Goal: Task Accomplishment & Management: Use online tool/utility

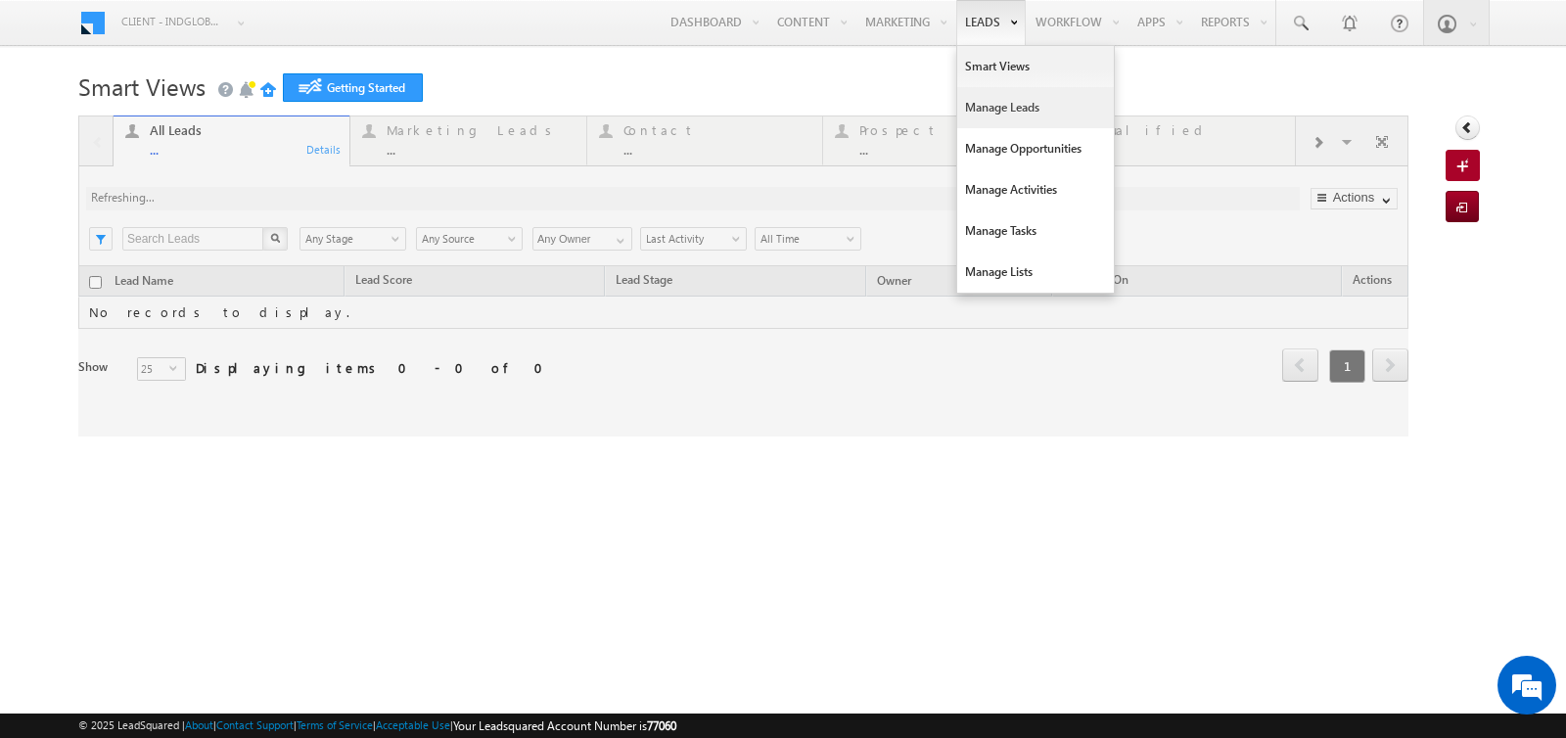
click at [980, 97] on link "Manage Leads" at bounding box center [1035, 107] width 157 height 41
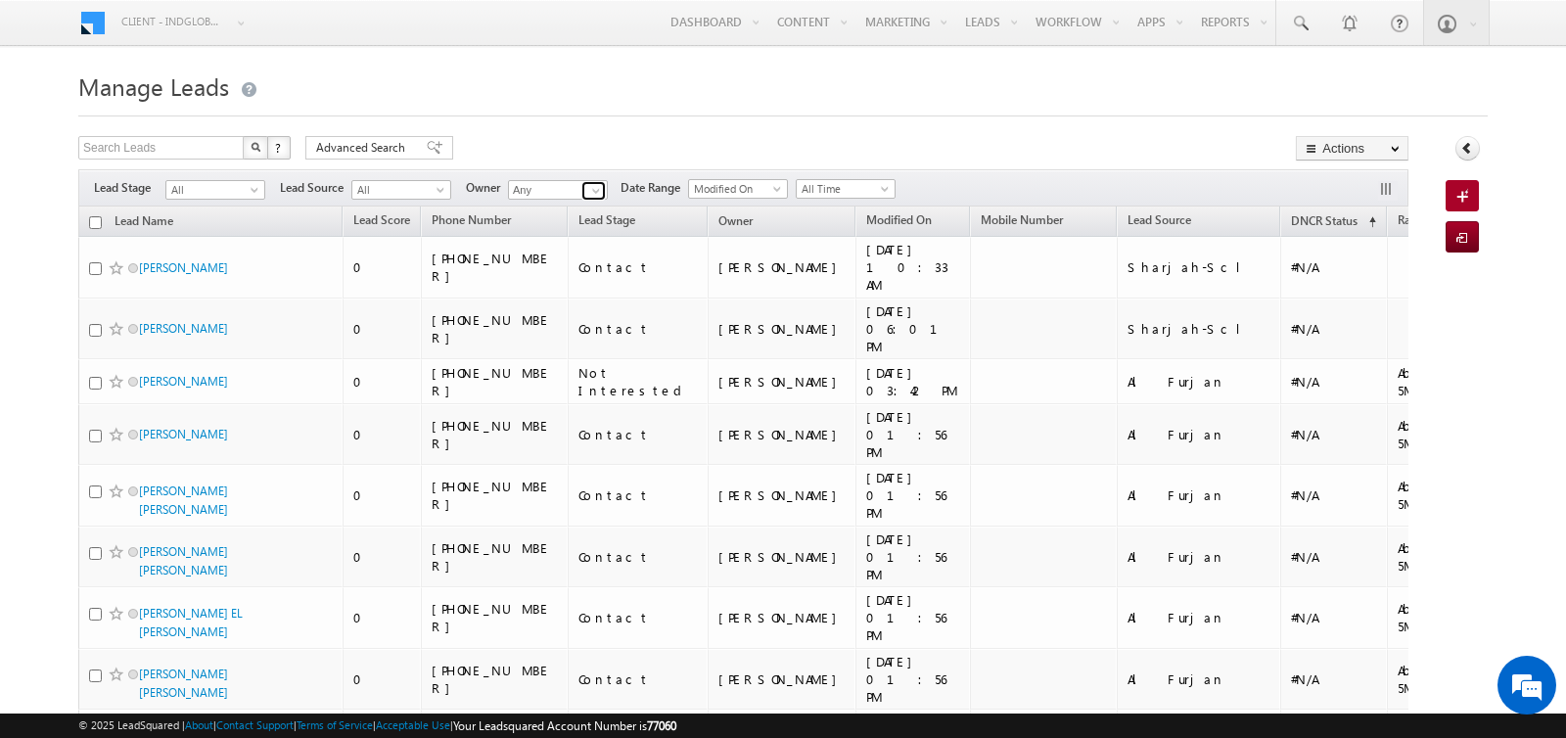
click at [592, 193] on span at bounding box center [596, 191] width 16 height 16
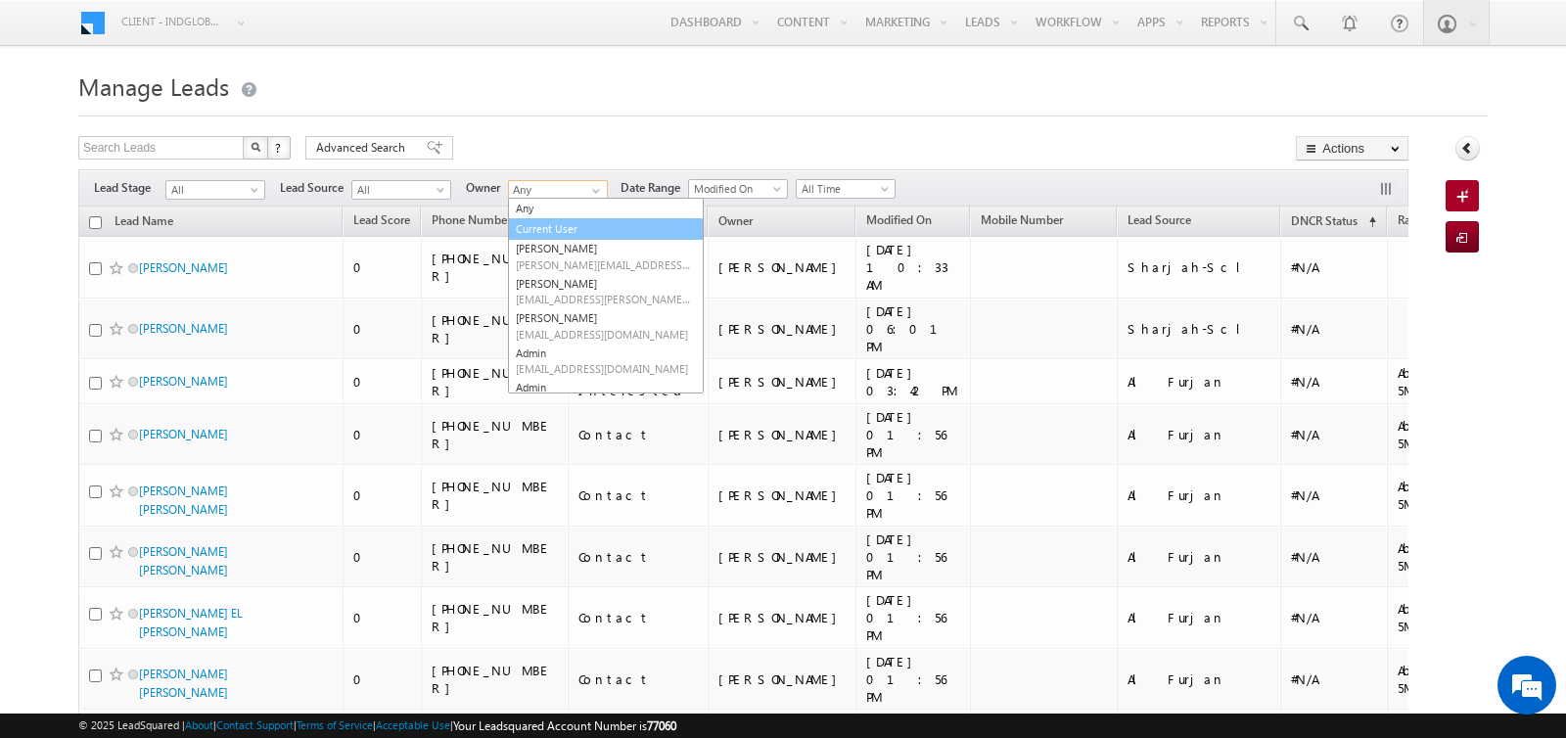
click at [552, 223] on link "Current User" at bounding box center [606, 229] width 196 height 23
type input "Current User"
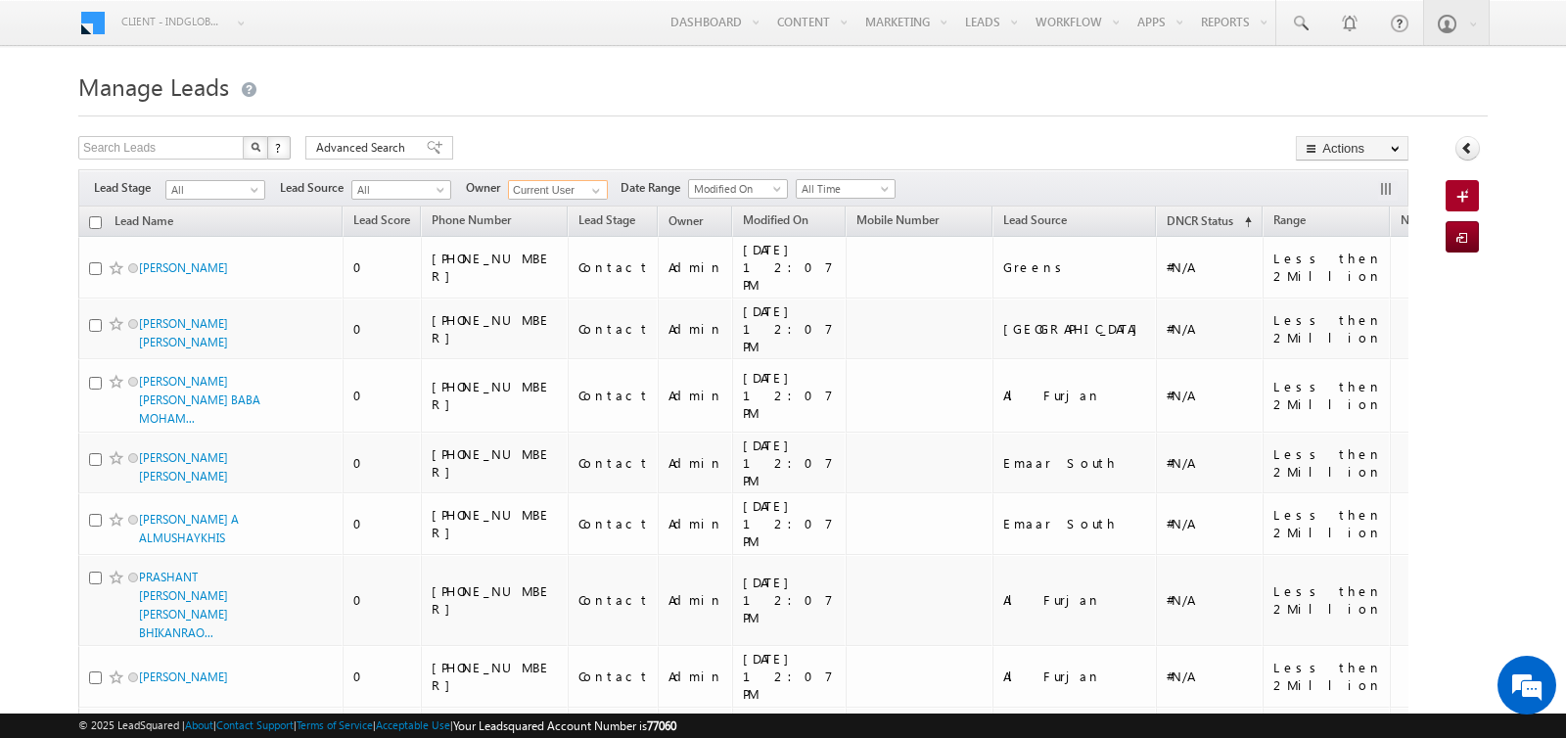
click at [96, 216] on input "checkbox" at bounding box center [95, 222] width 13 height 13
checkbox input "true"
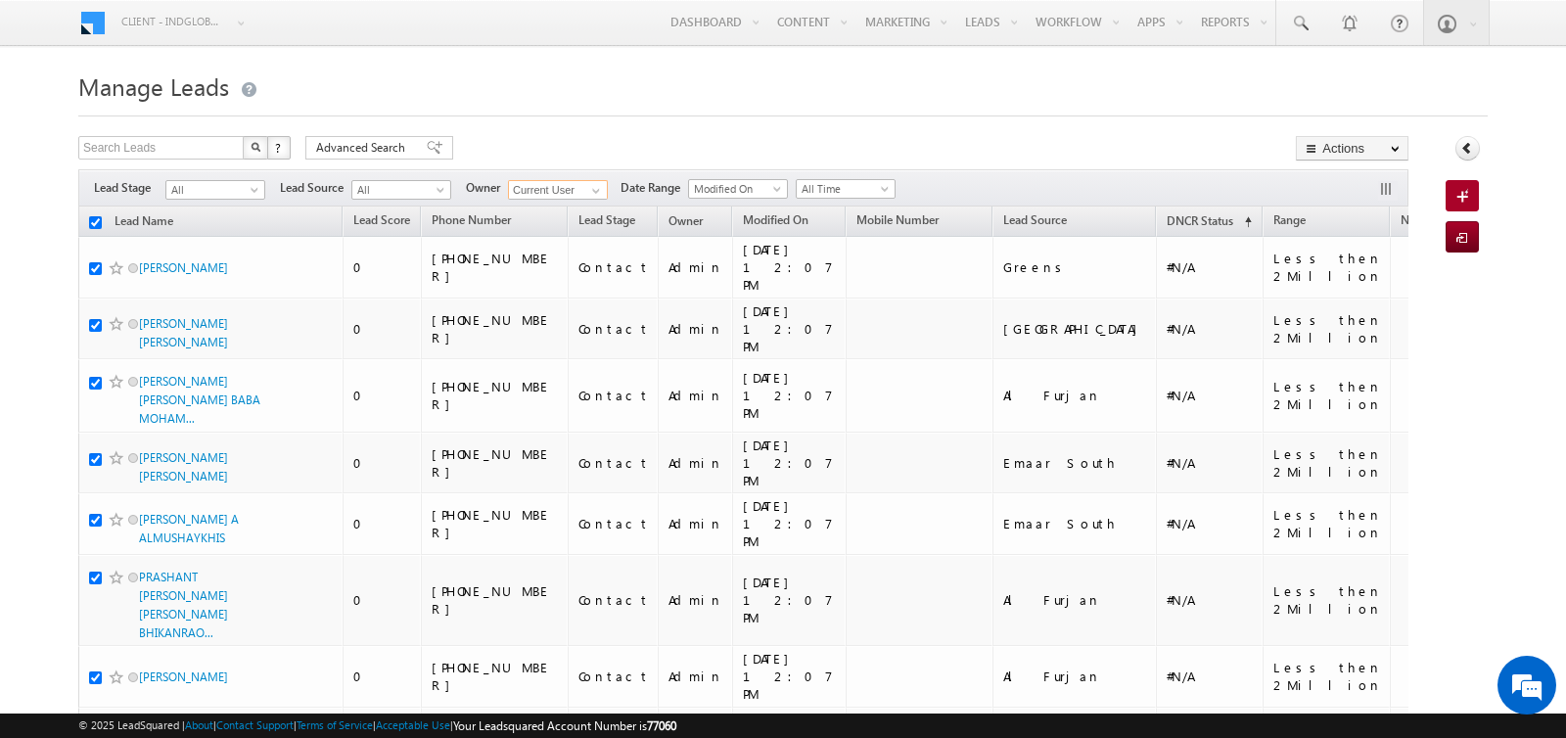
checkbox input "true"
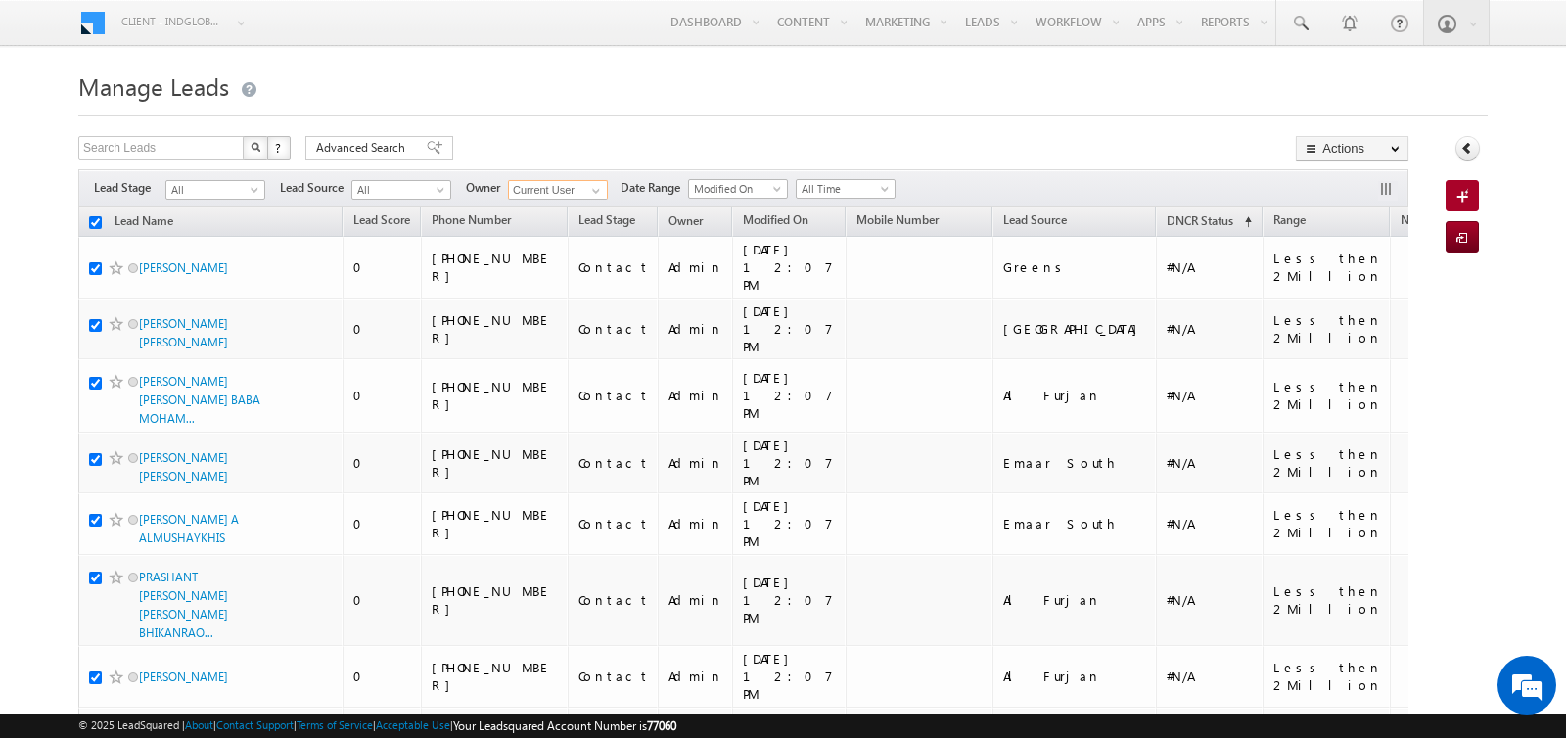
checkbox input "true"
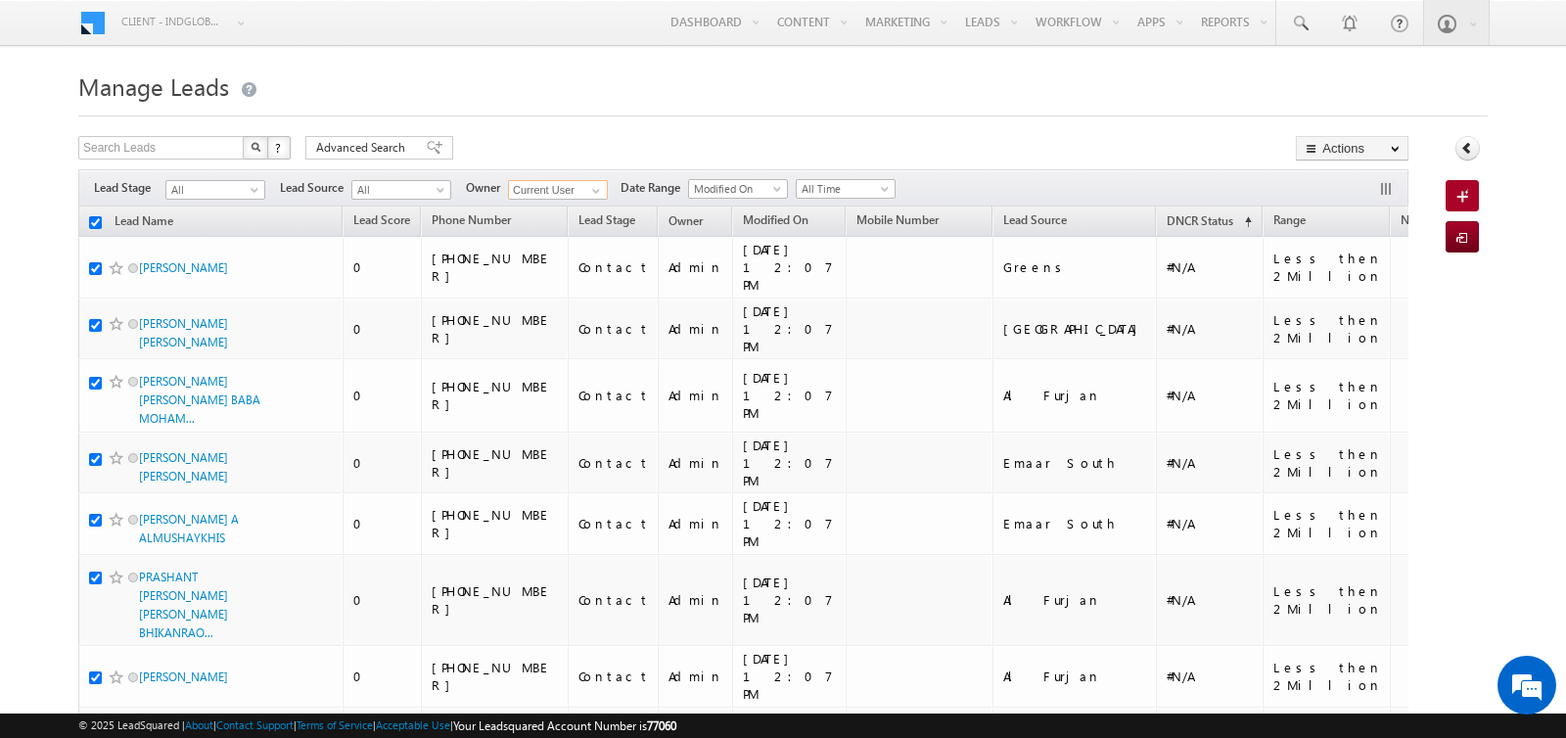
checkbox input "true"
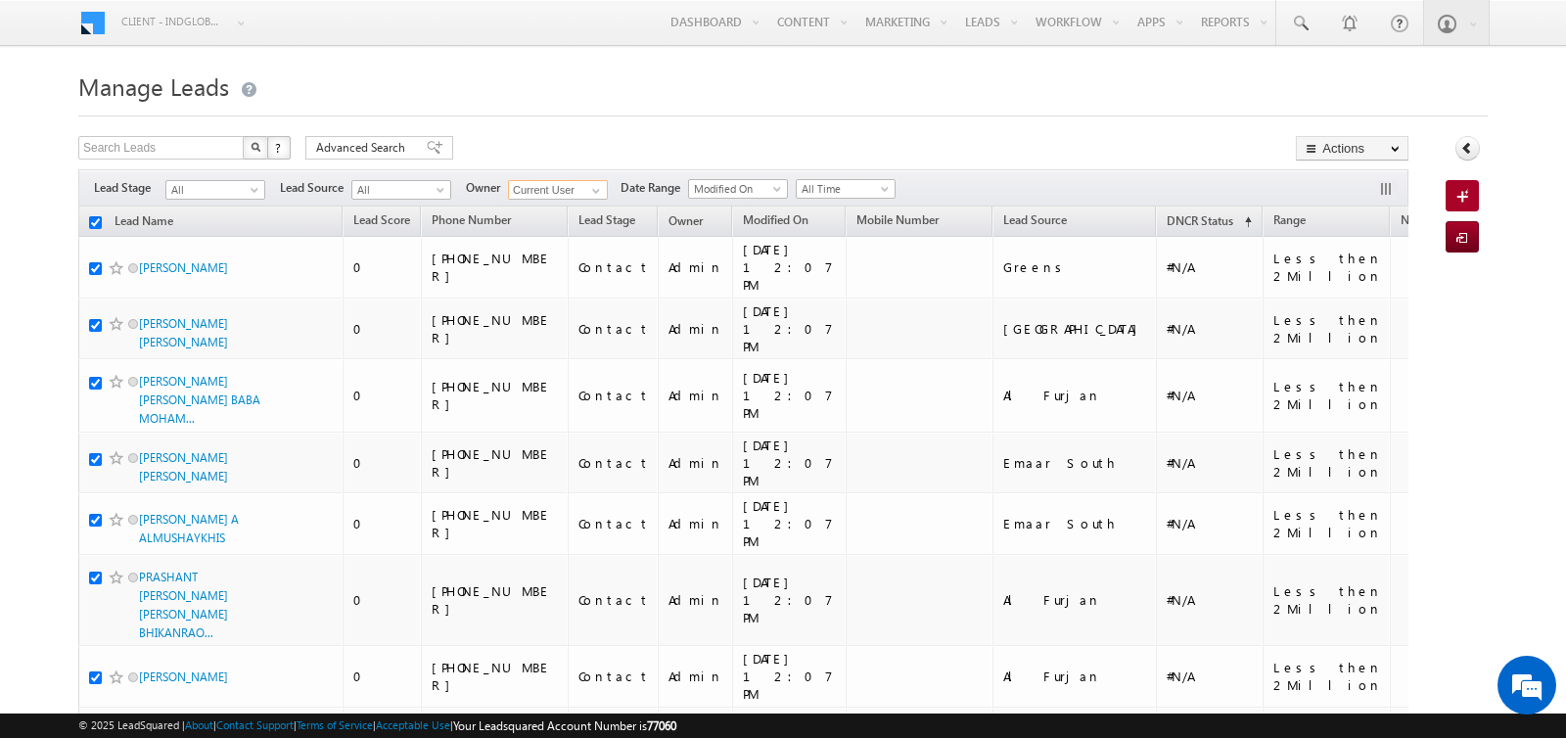
checkbox input "true"
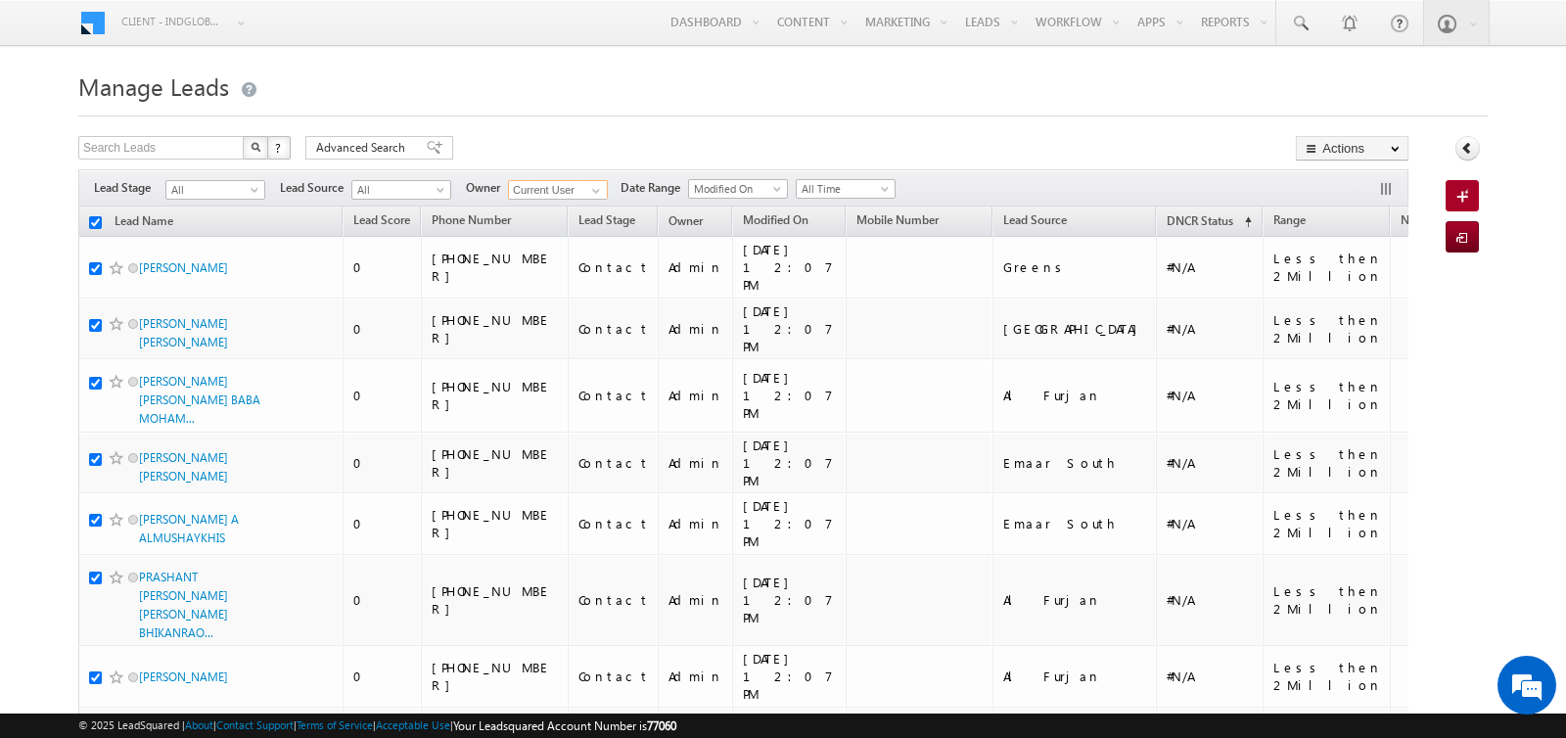
checkbox input "true"
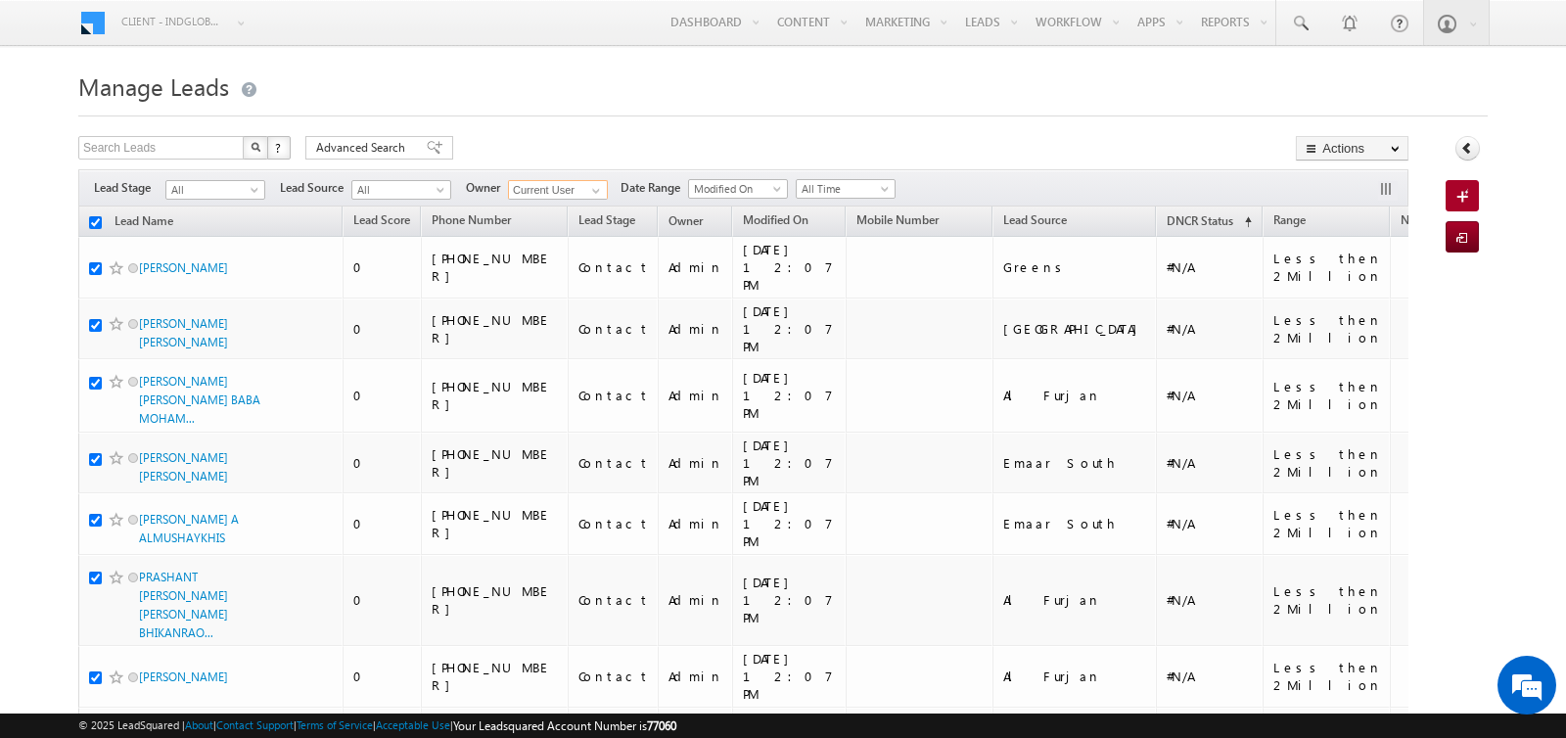
checkbox input "true"
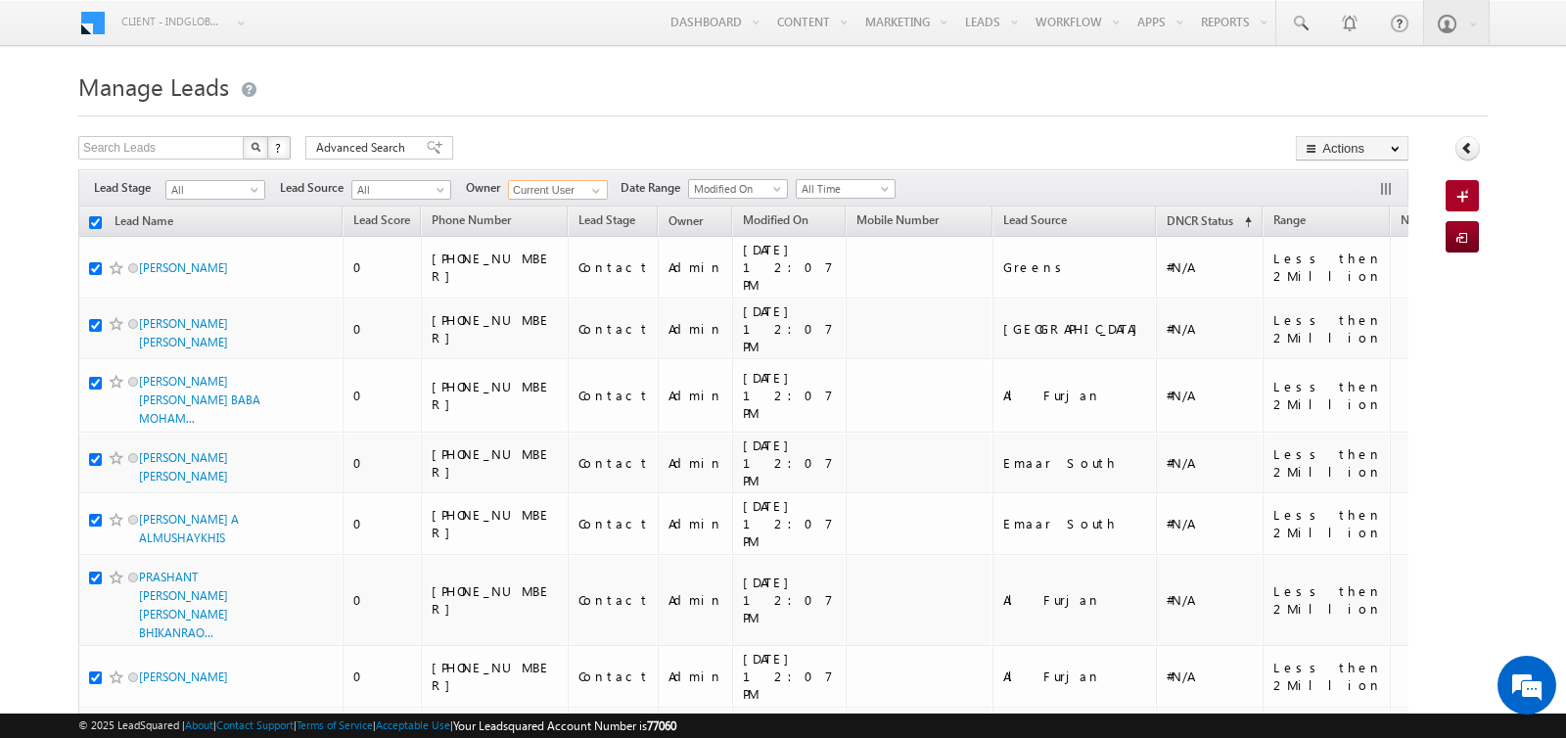
checkbox input "true"
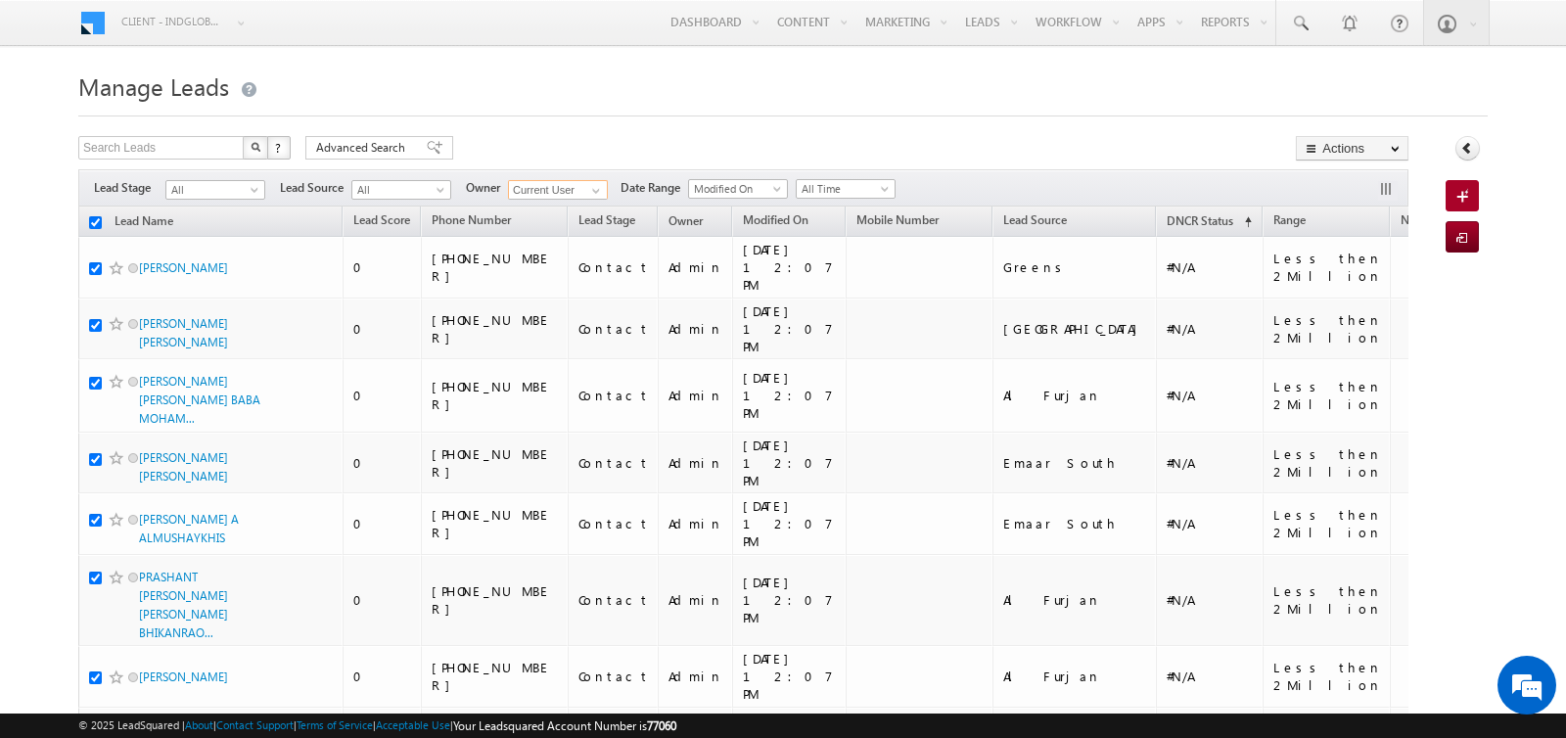
checkbox input "true"
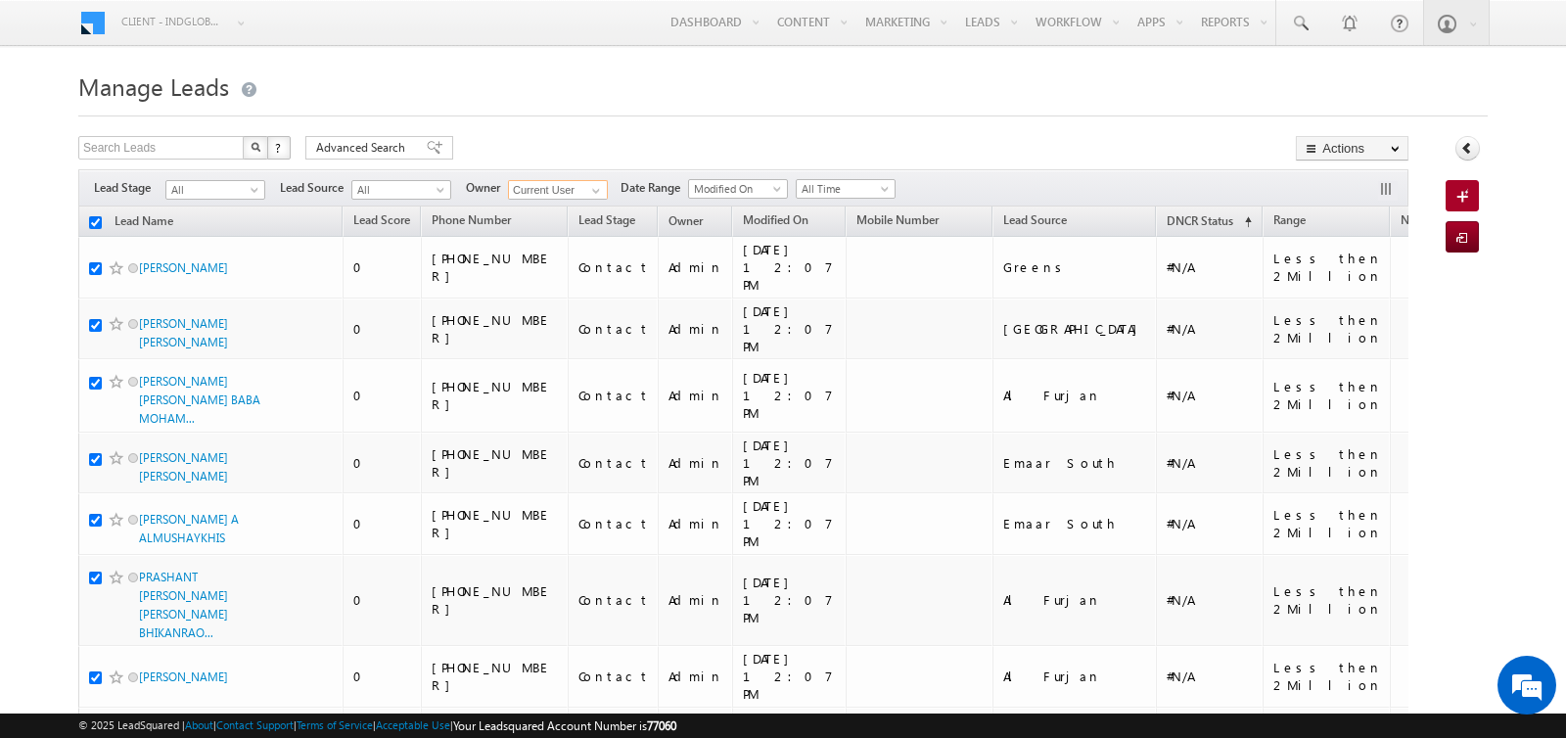
checkbox input "true"
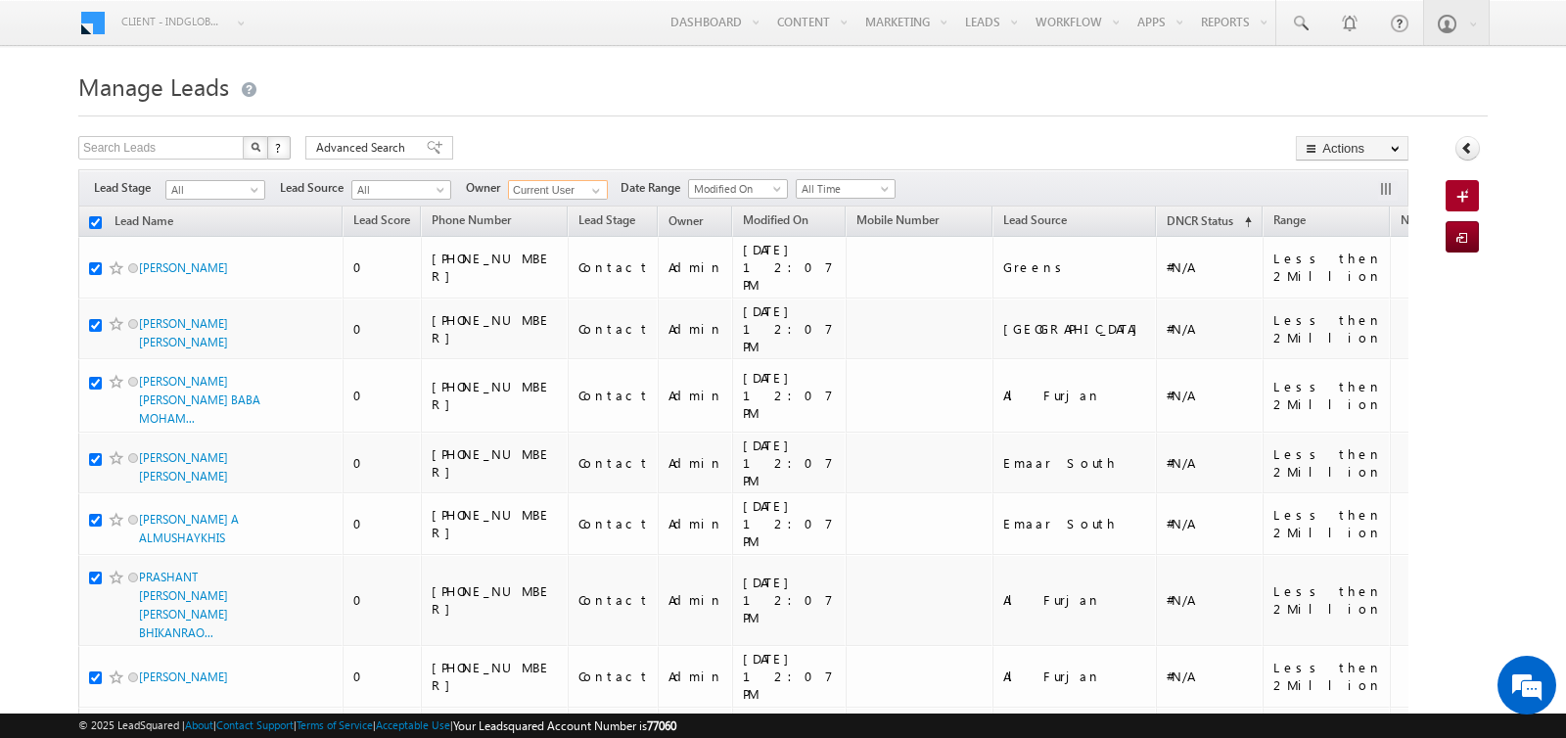
checkbox input "true"
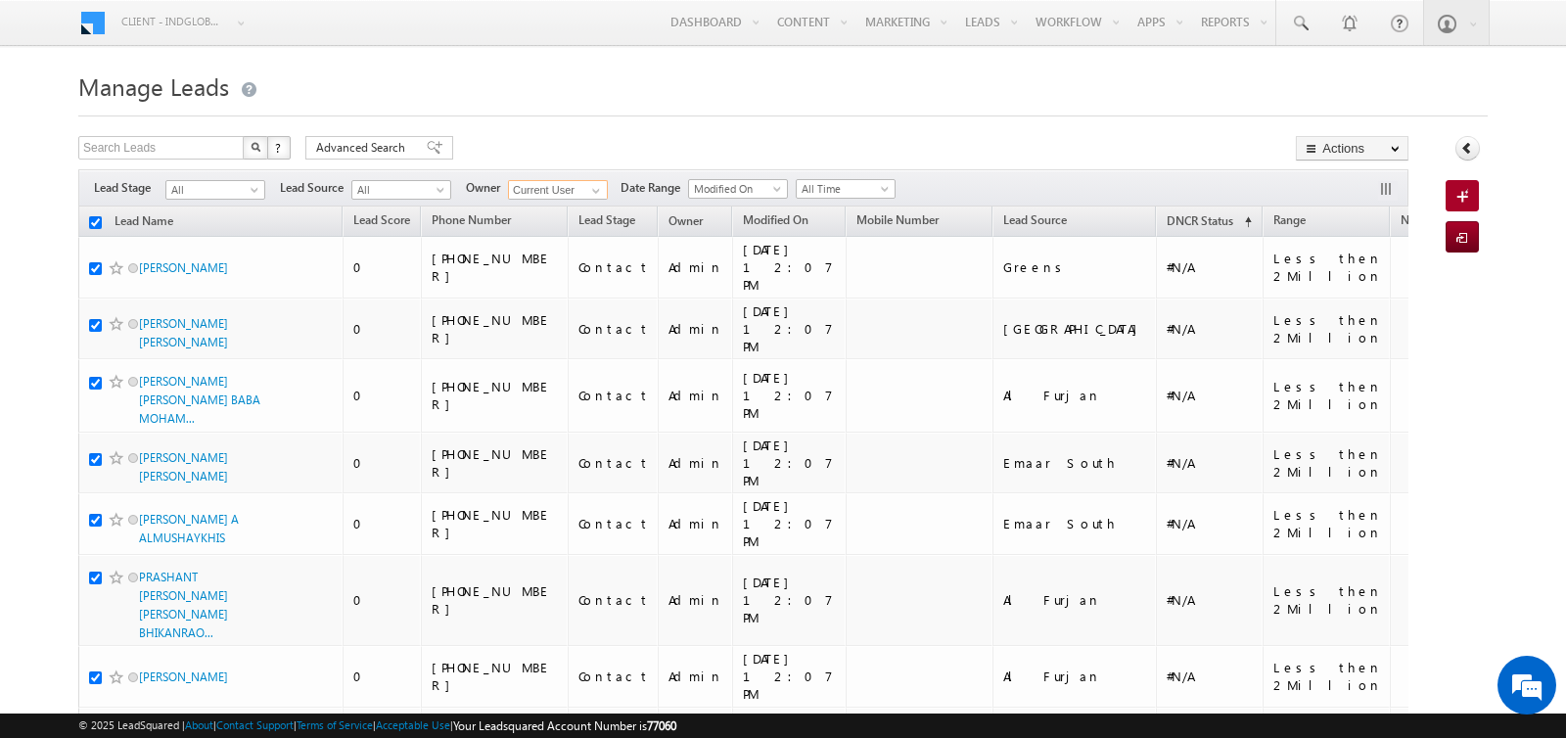
checkbox input "true"
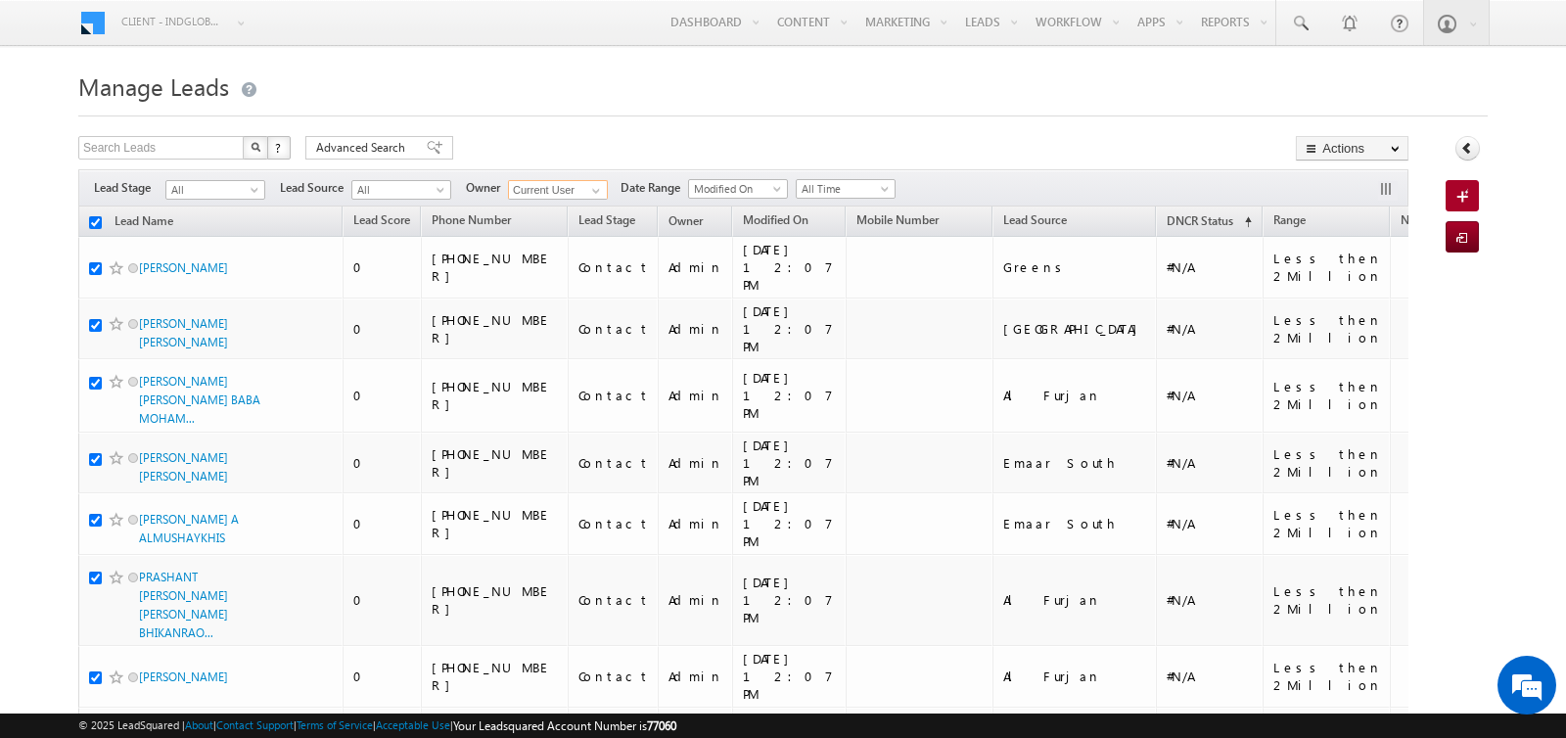
checkbox input "true"
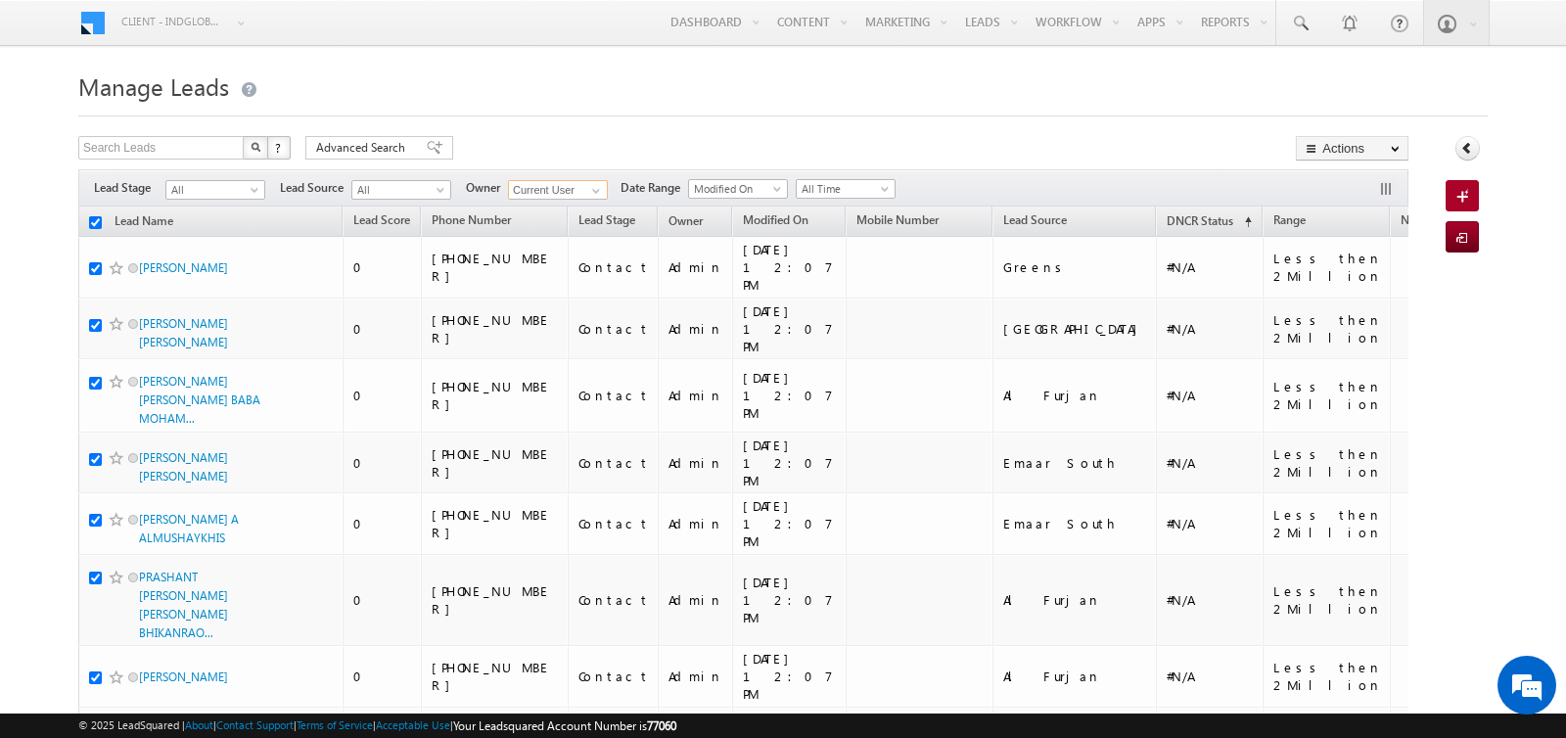
checkbox input "true"
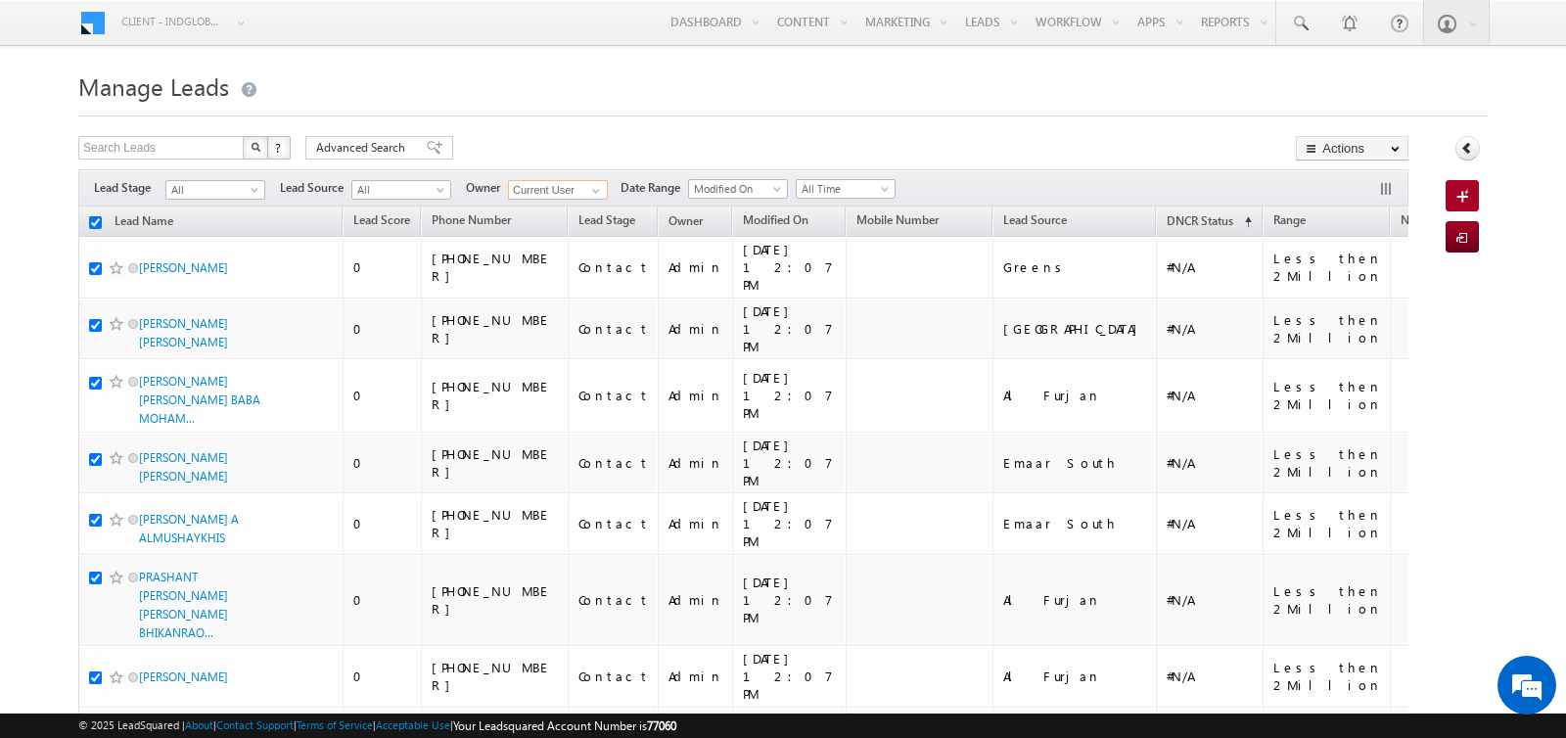
checkbox input "true"
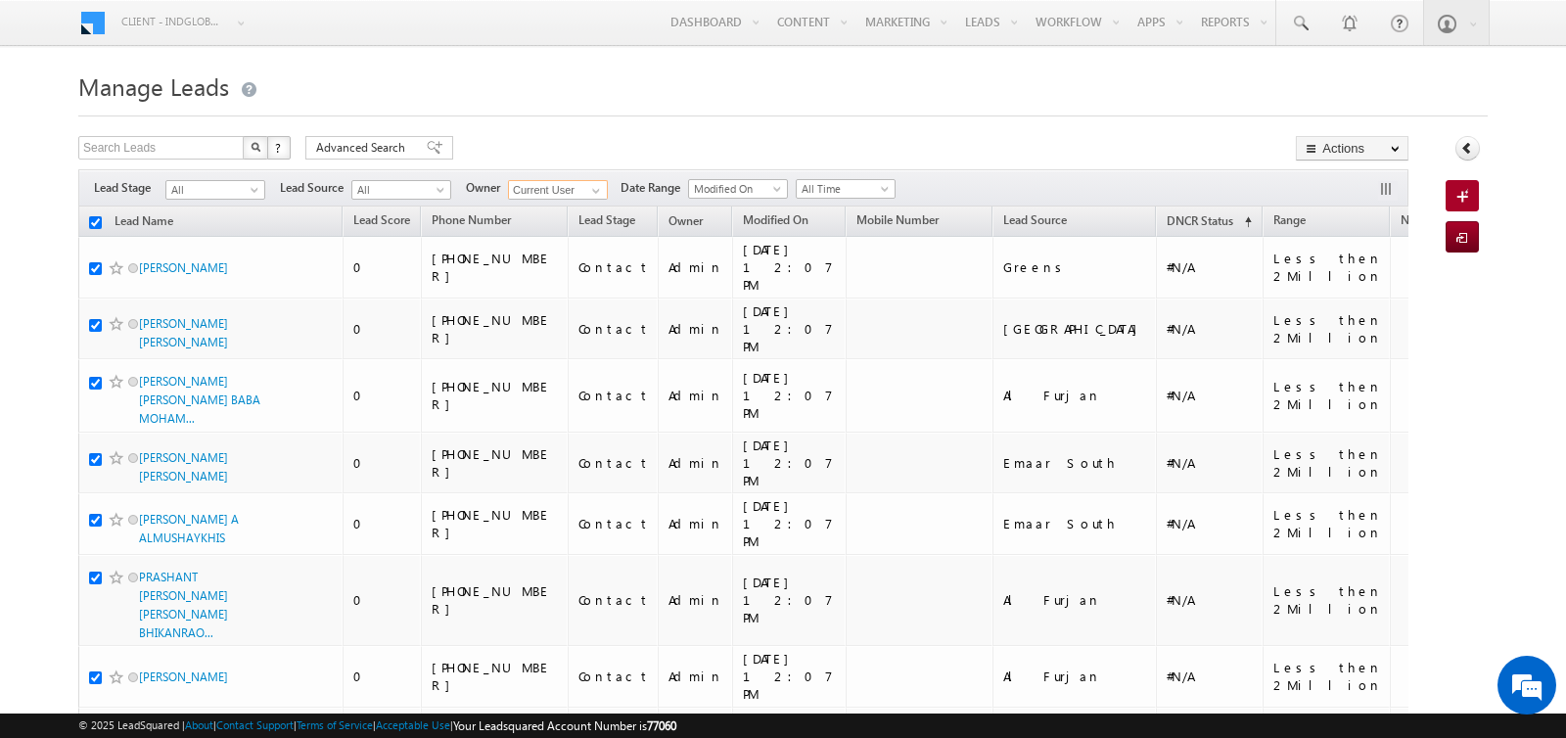
checkbox input "true"
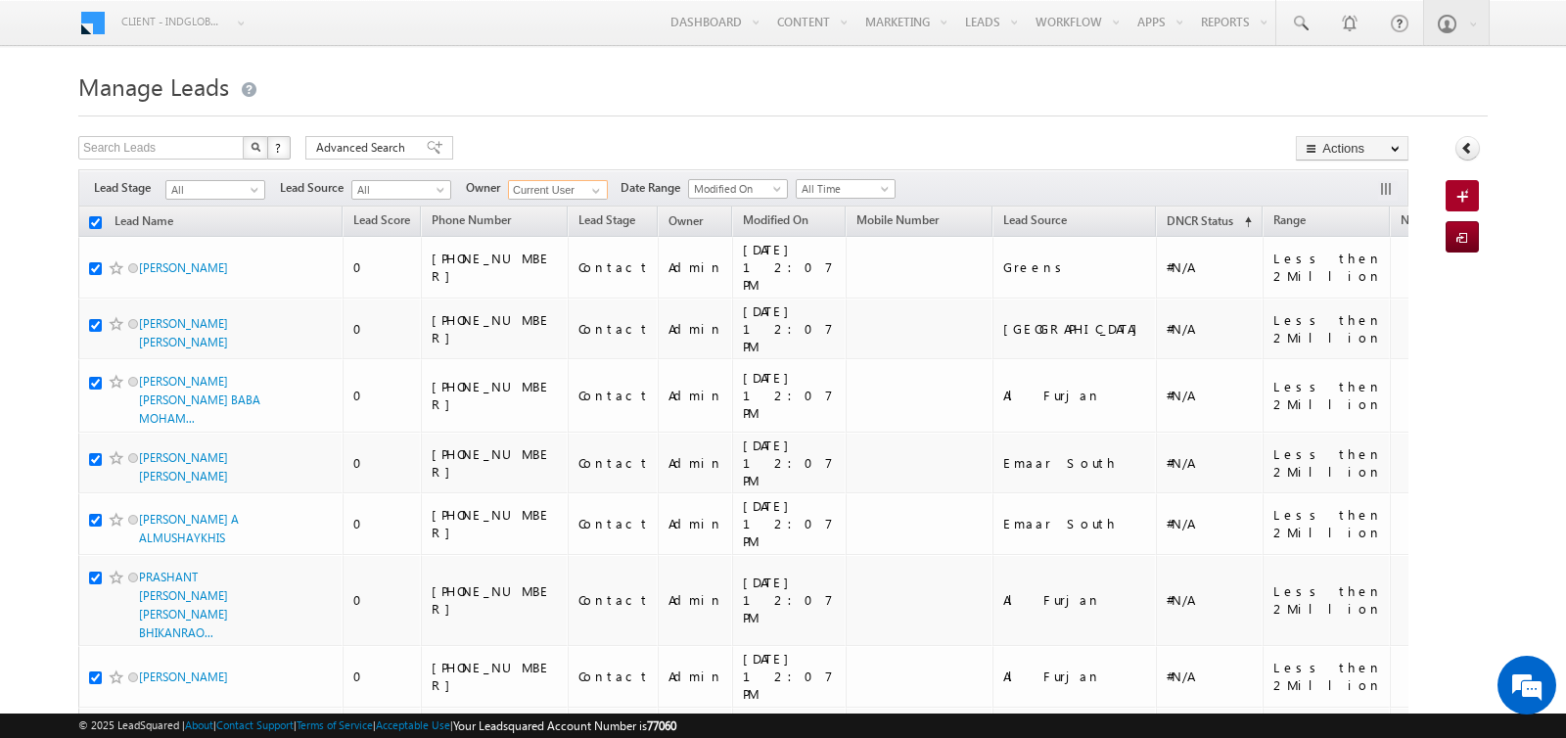
checkbox input "true"
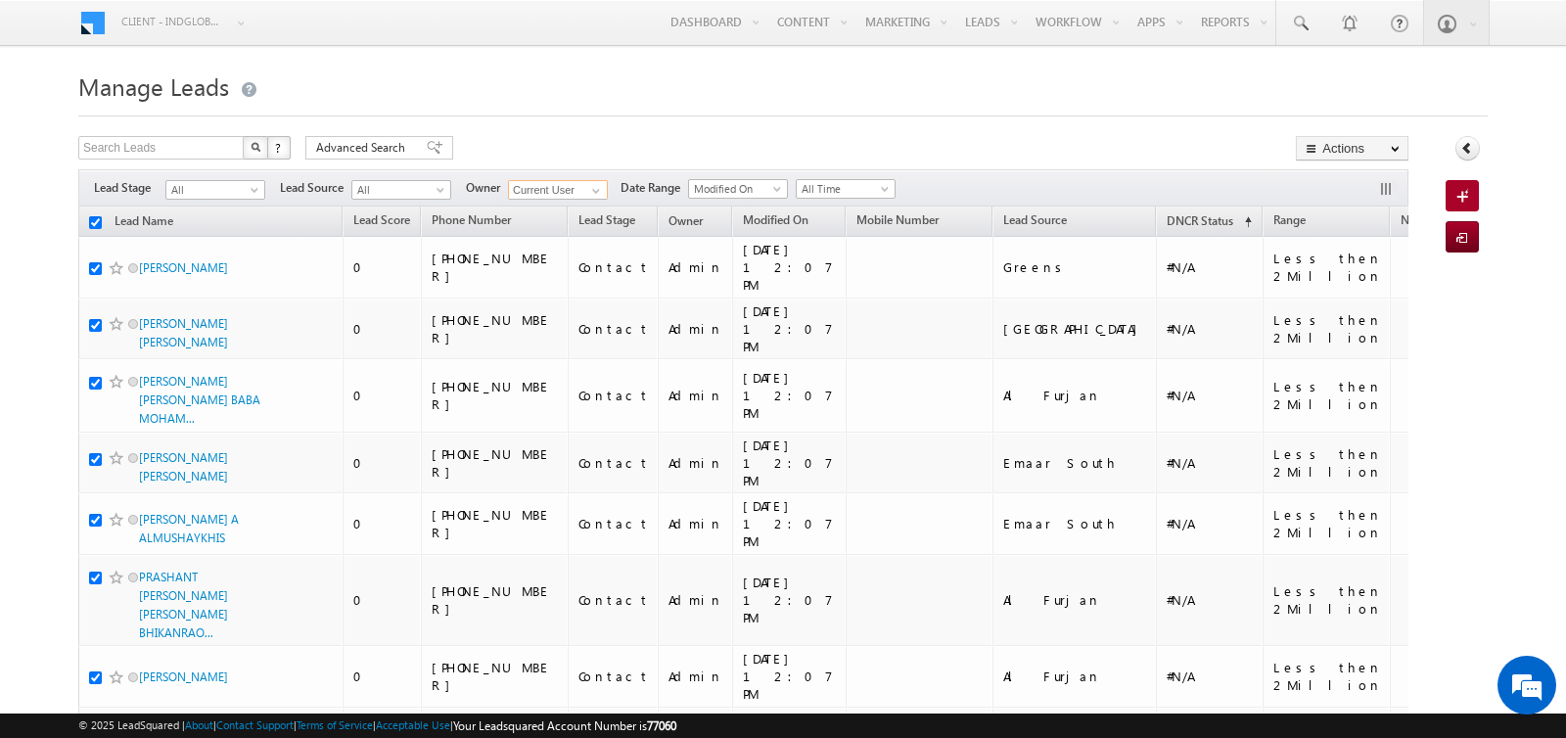
checkbox input "true"
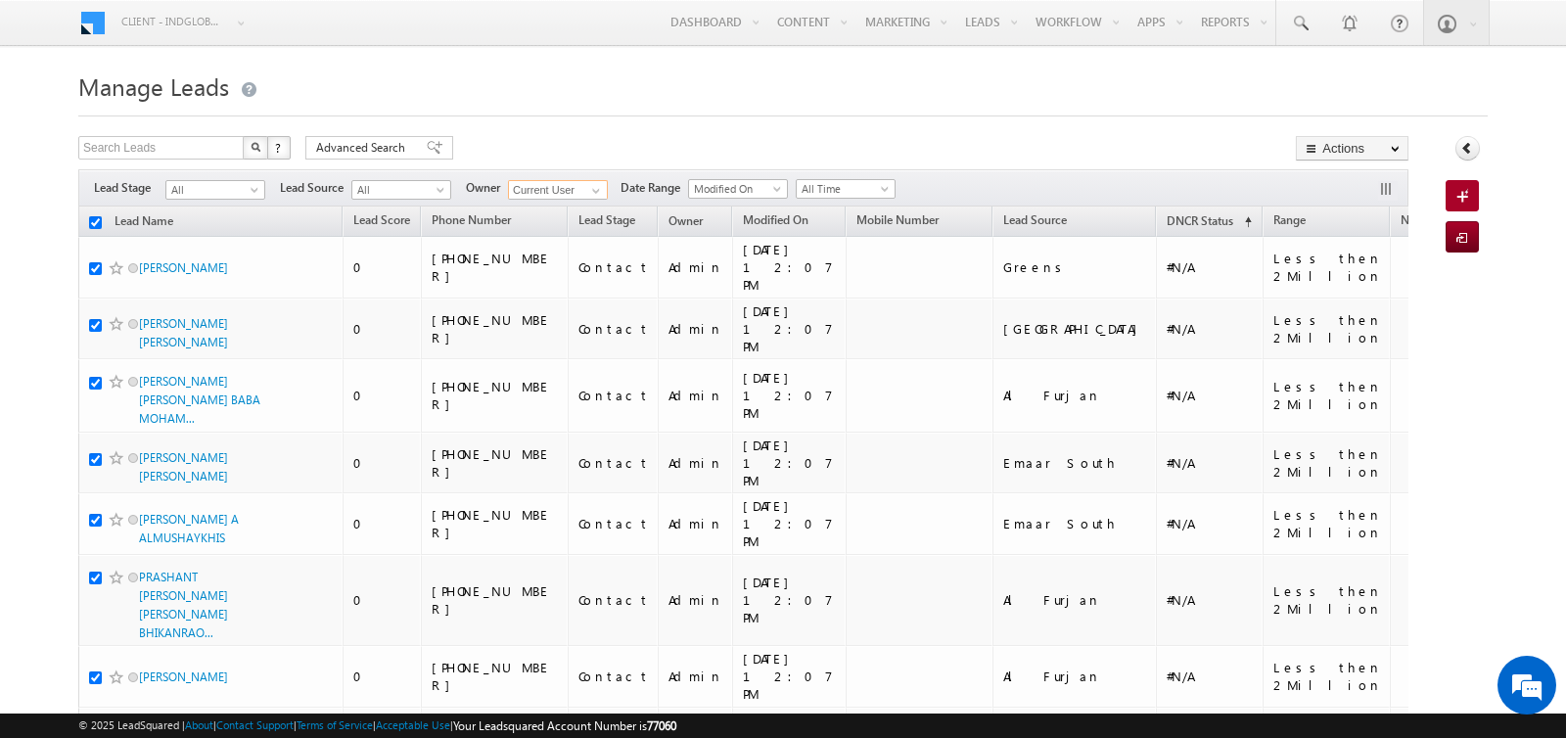
checkbox input "true"
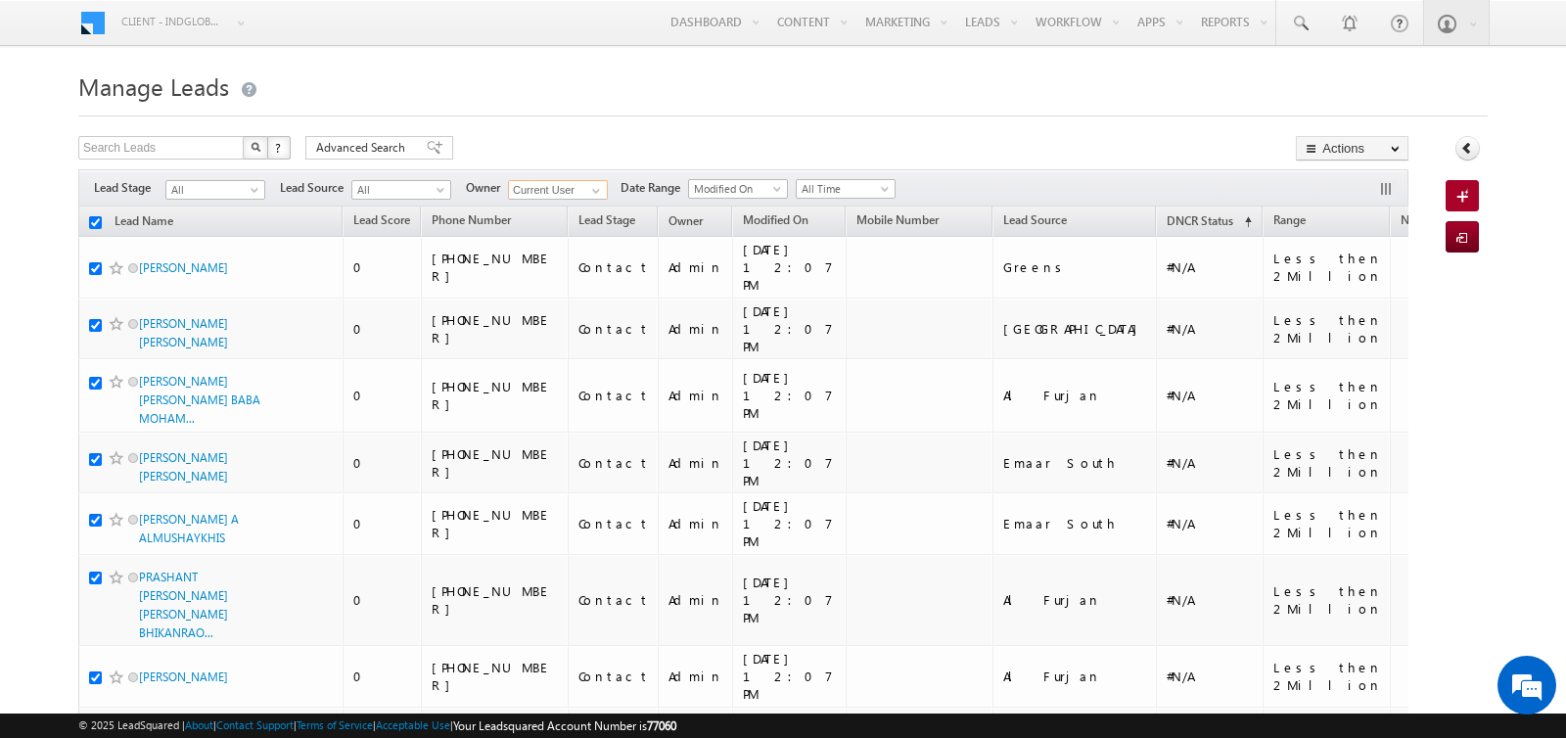
checkbox input "true"
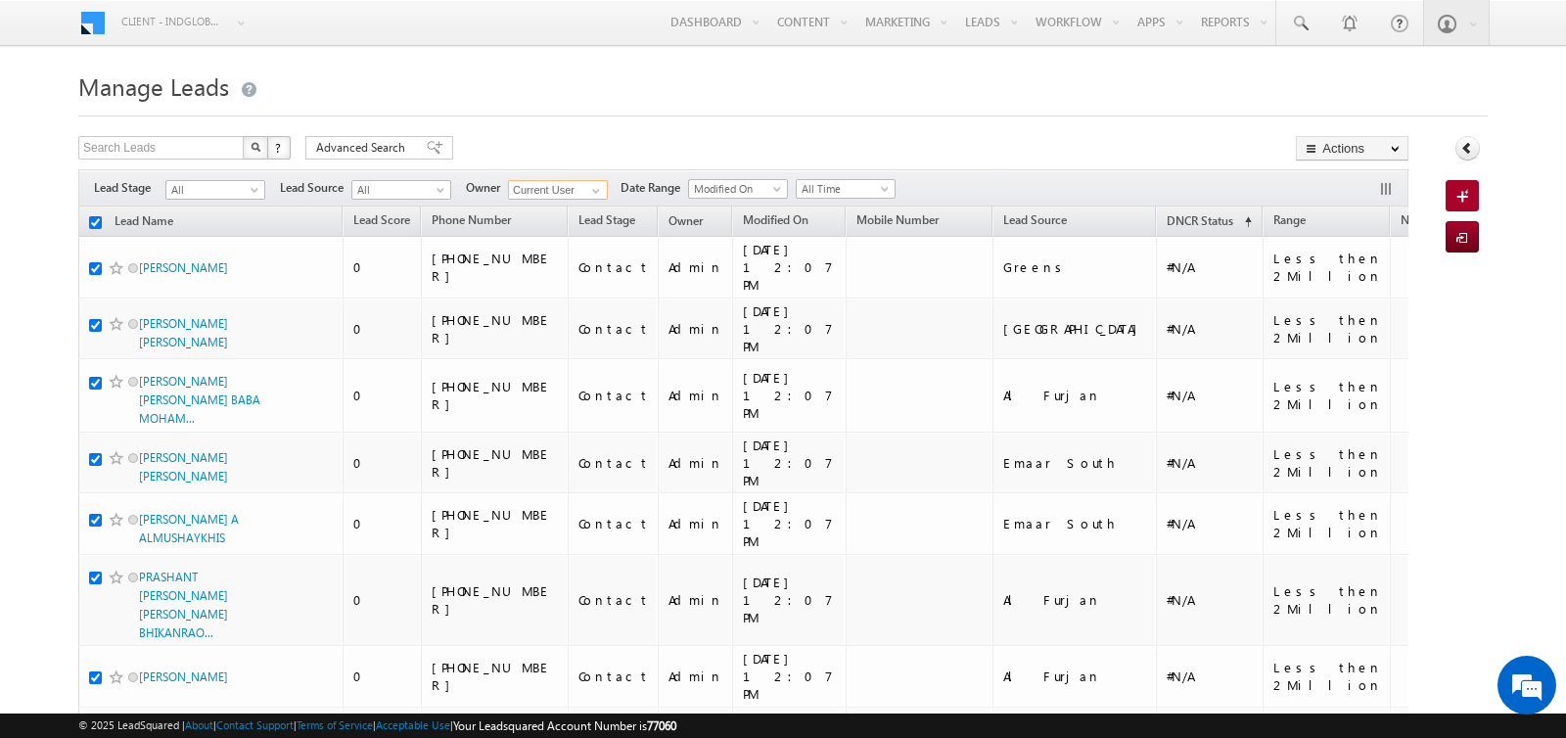
checkbox input "true"
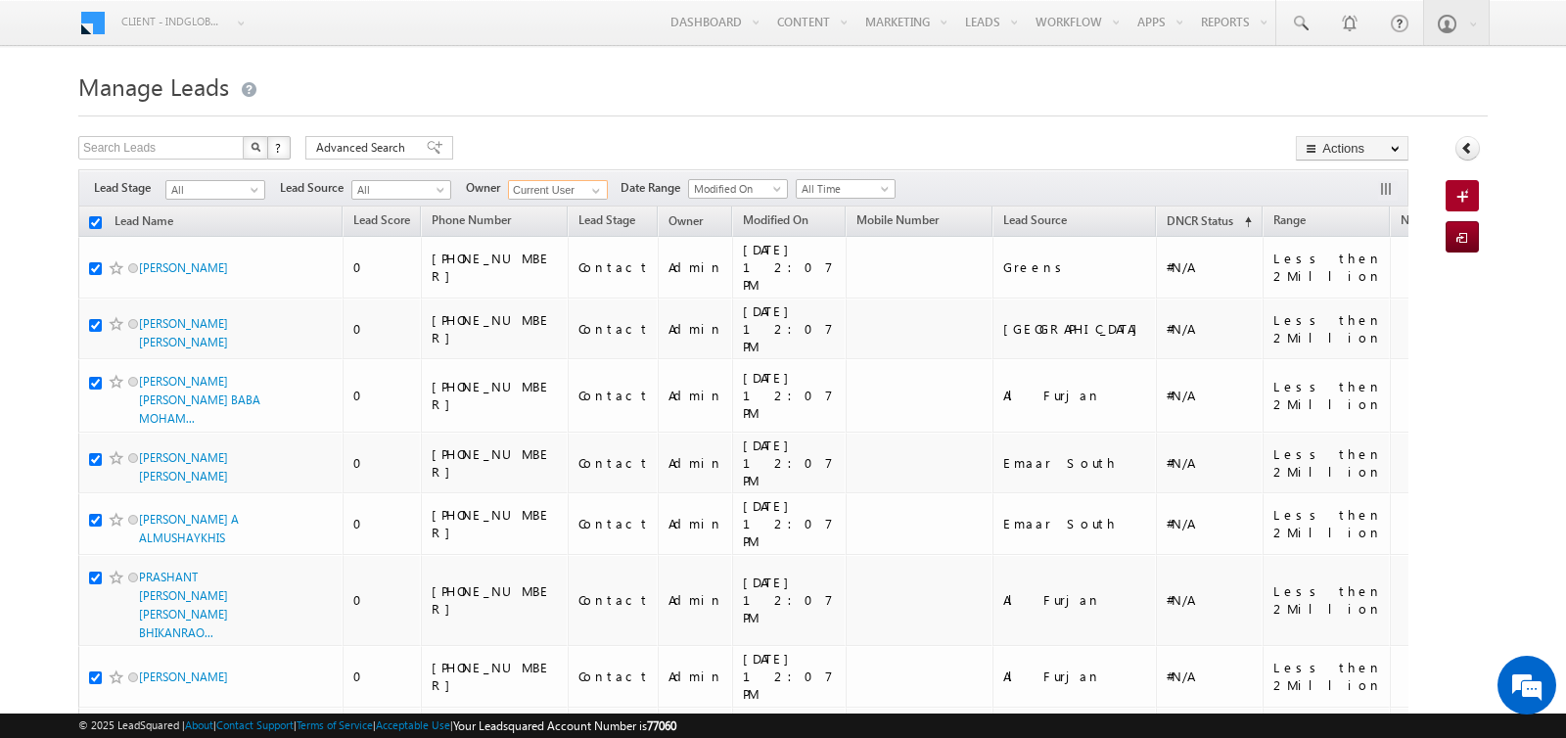
checkbox input "true"
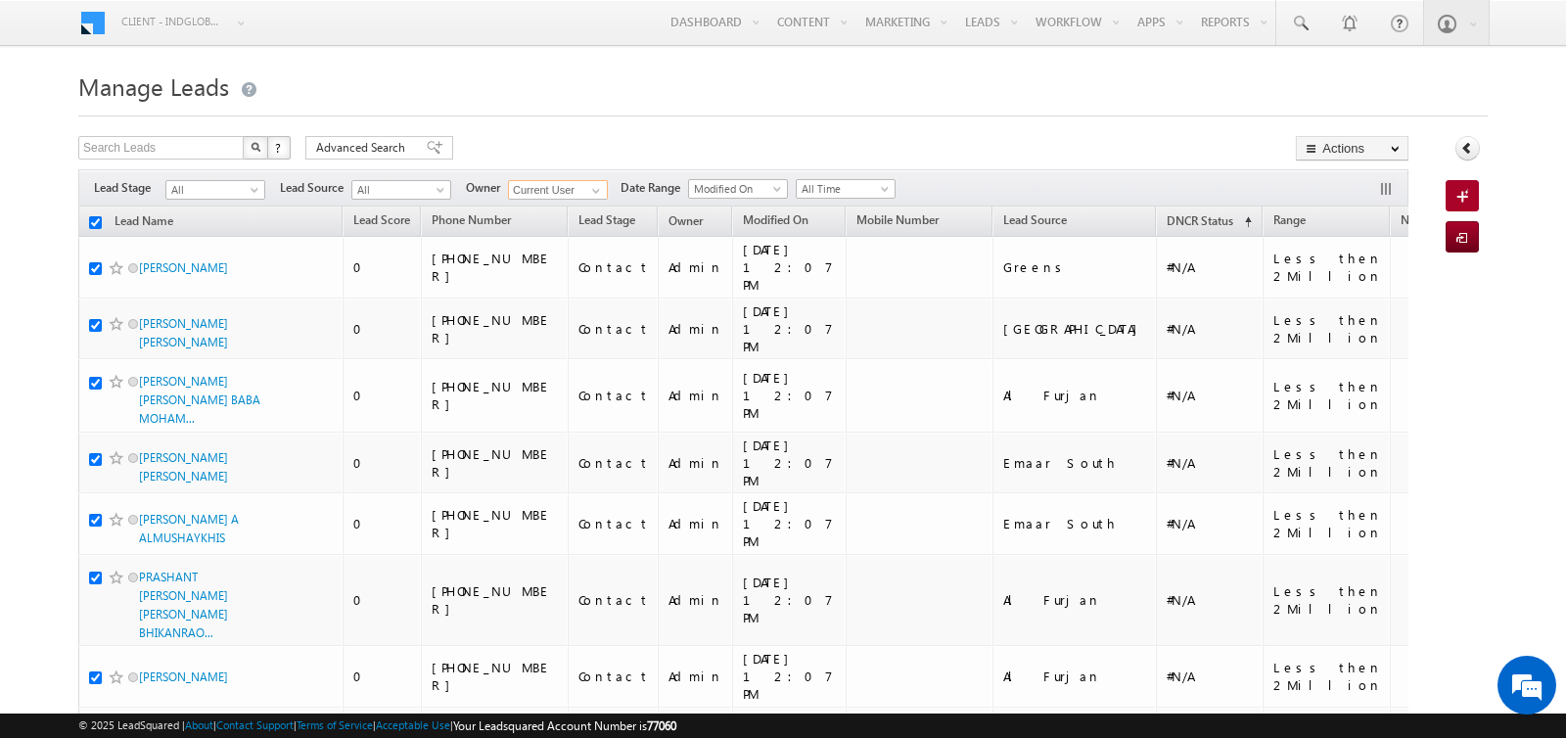
checkbox input "true"
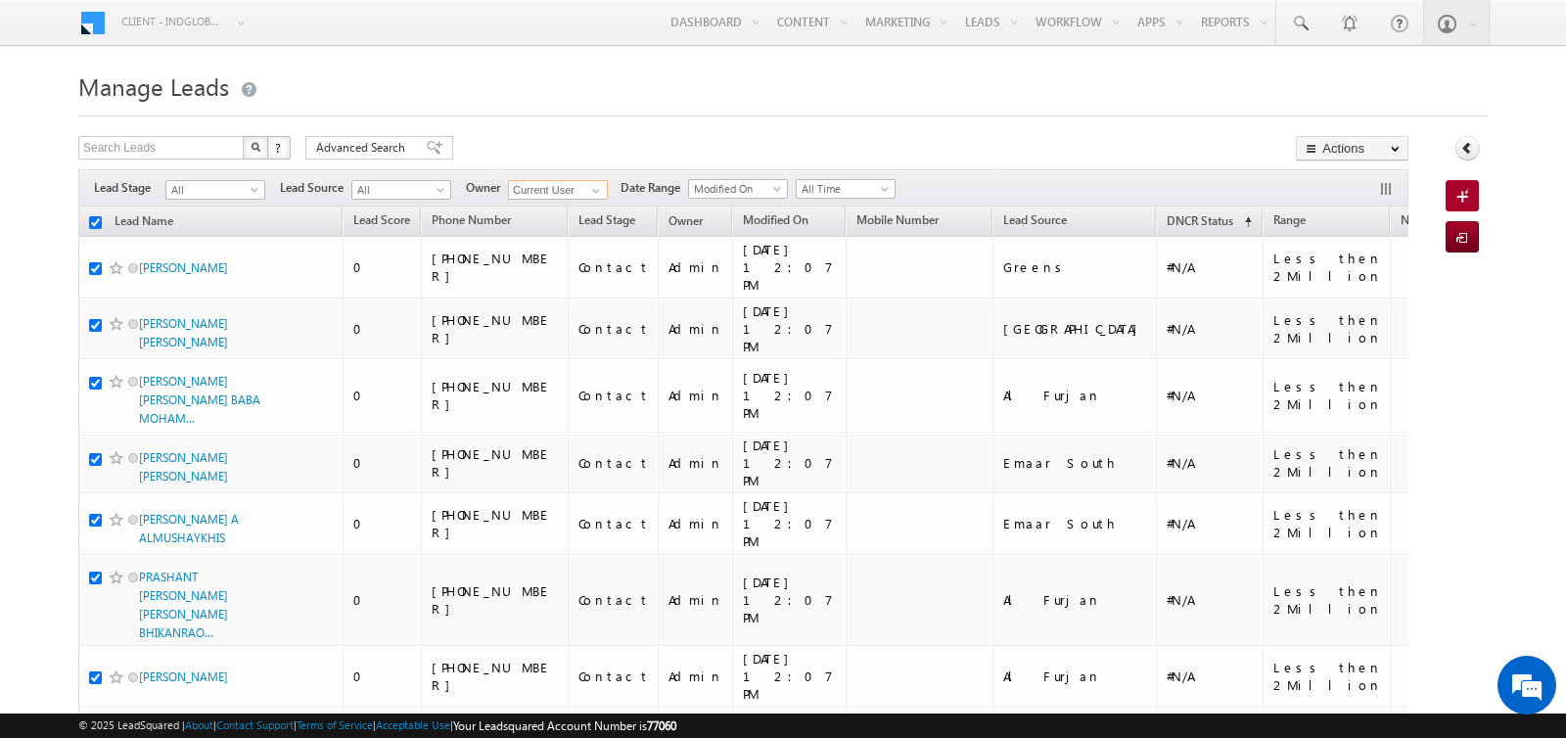
checkbox input "true"
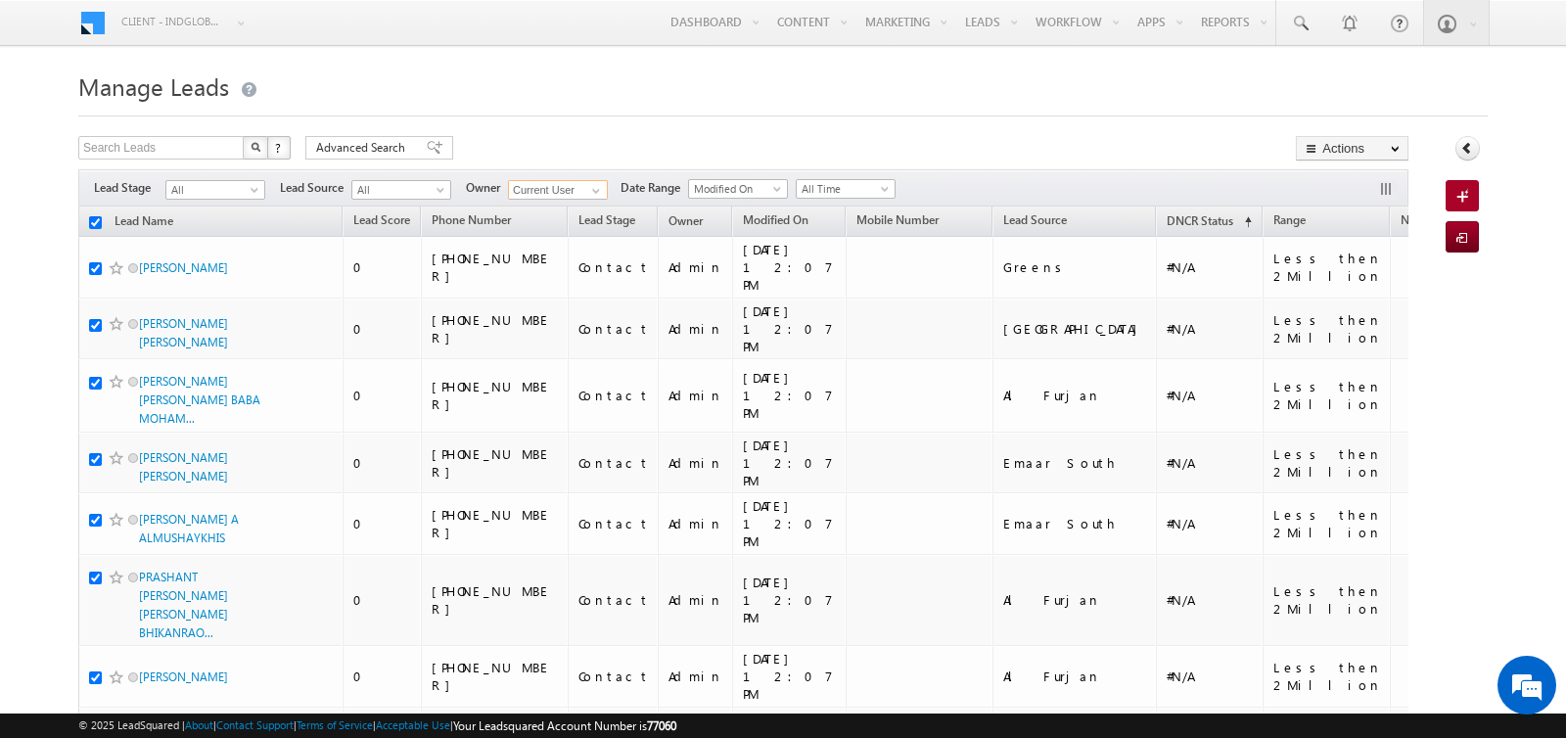
checkbox input "true"
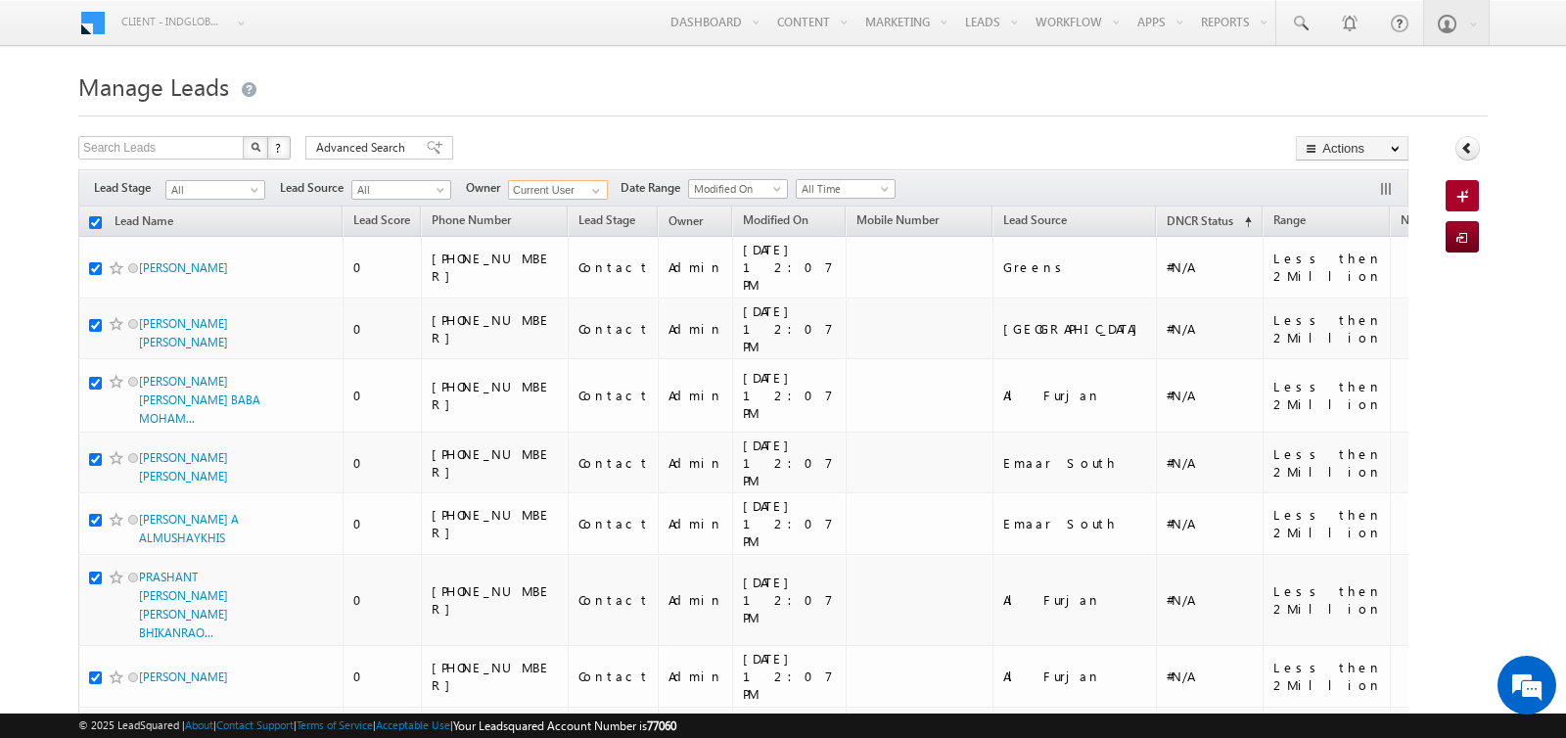
checkbox input "true"
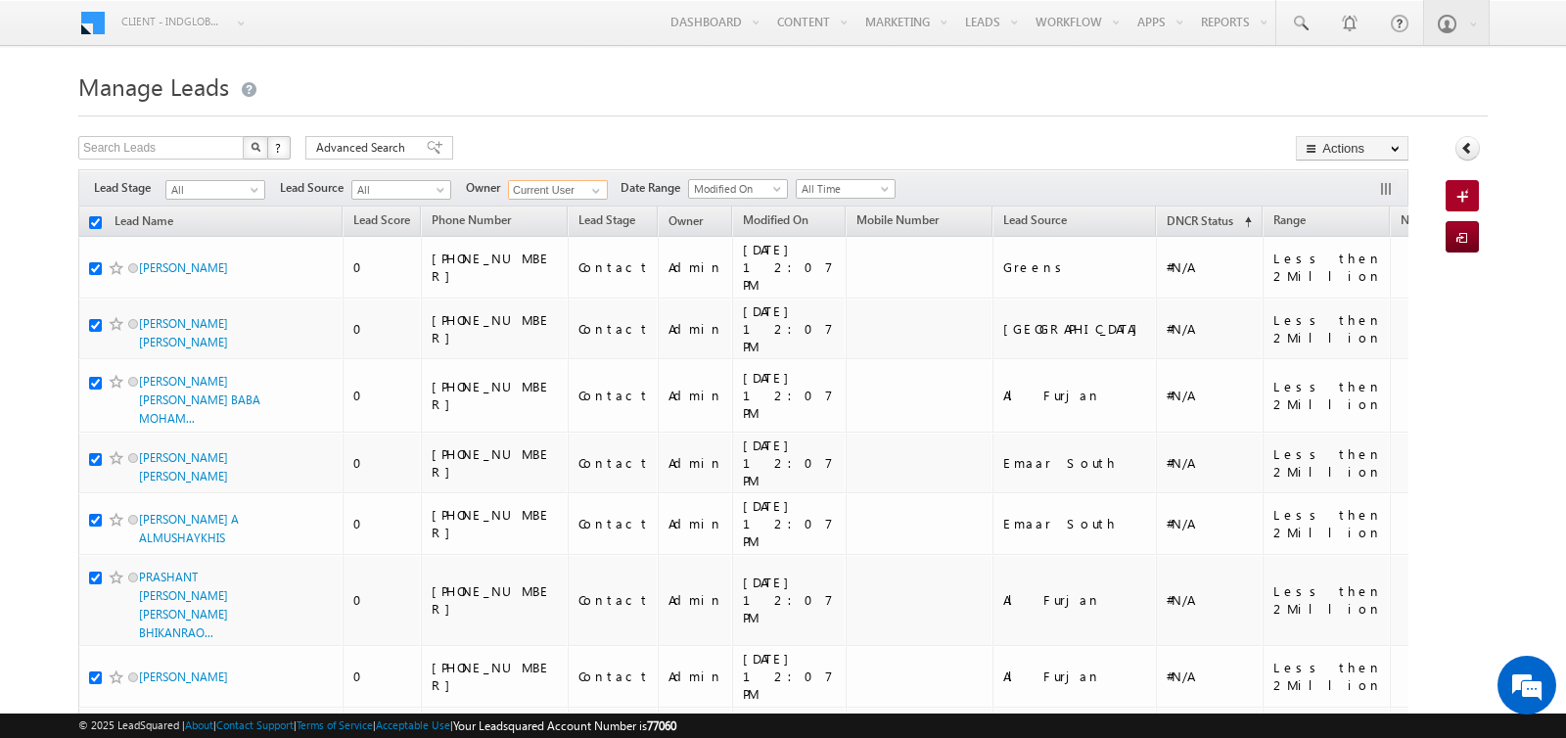
checkbox input "true"
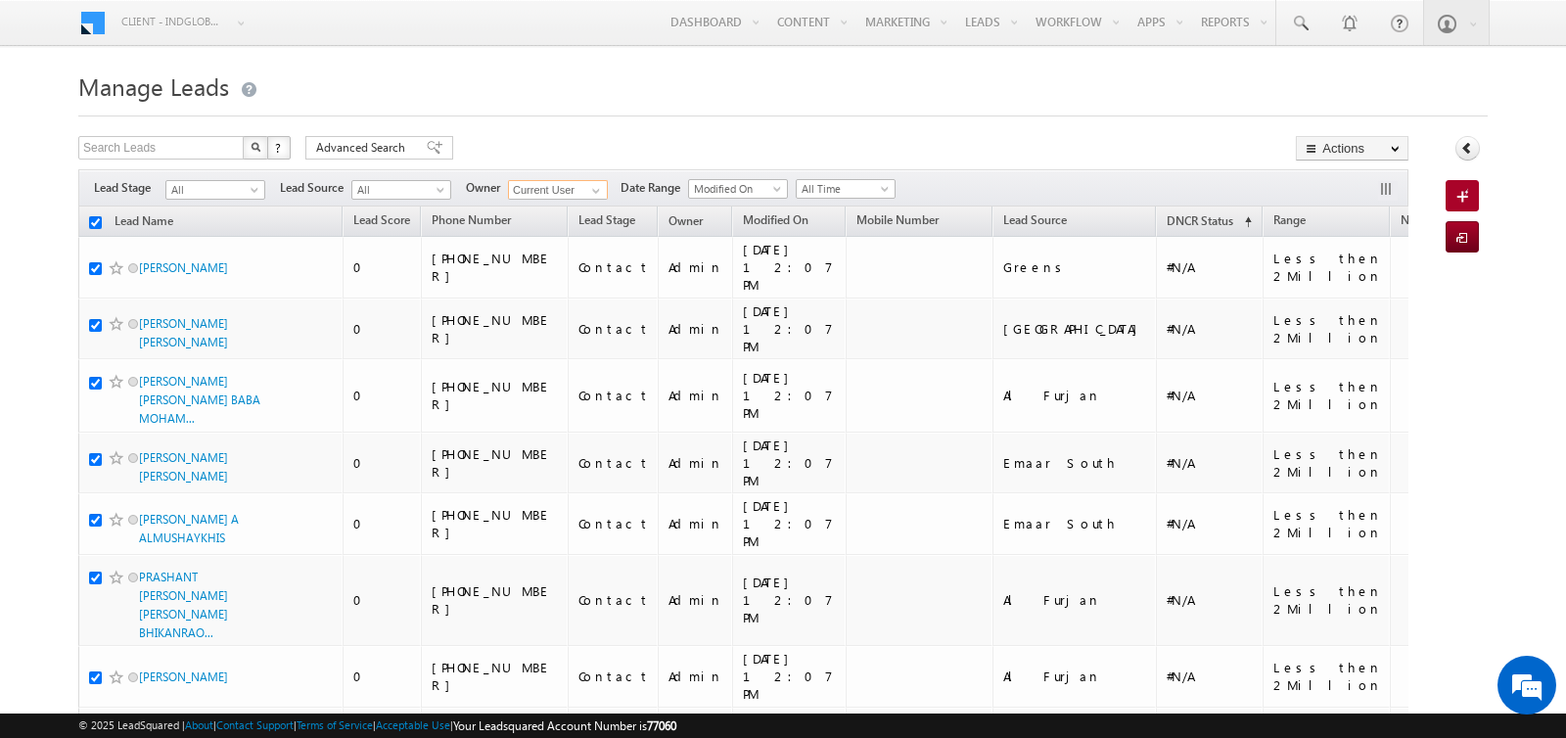
checkbox input "true"
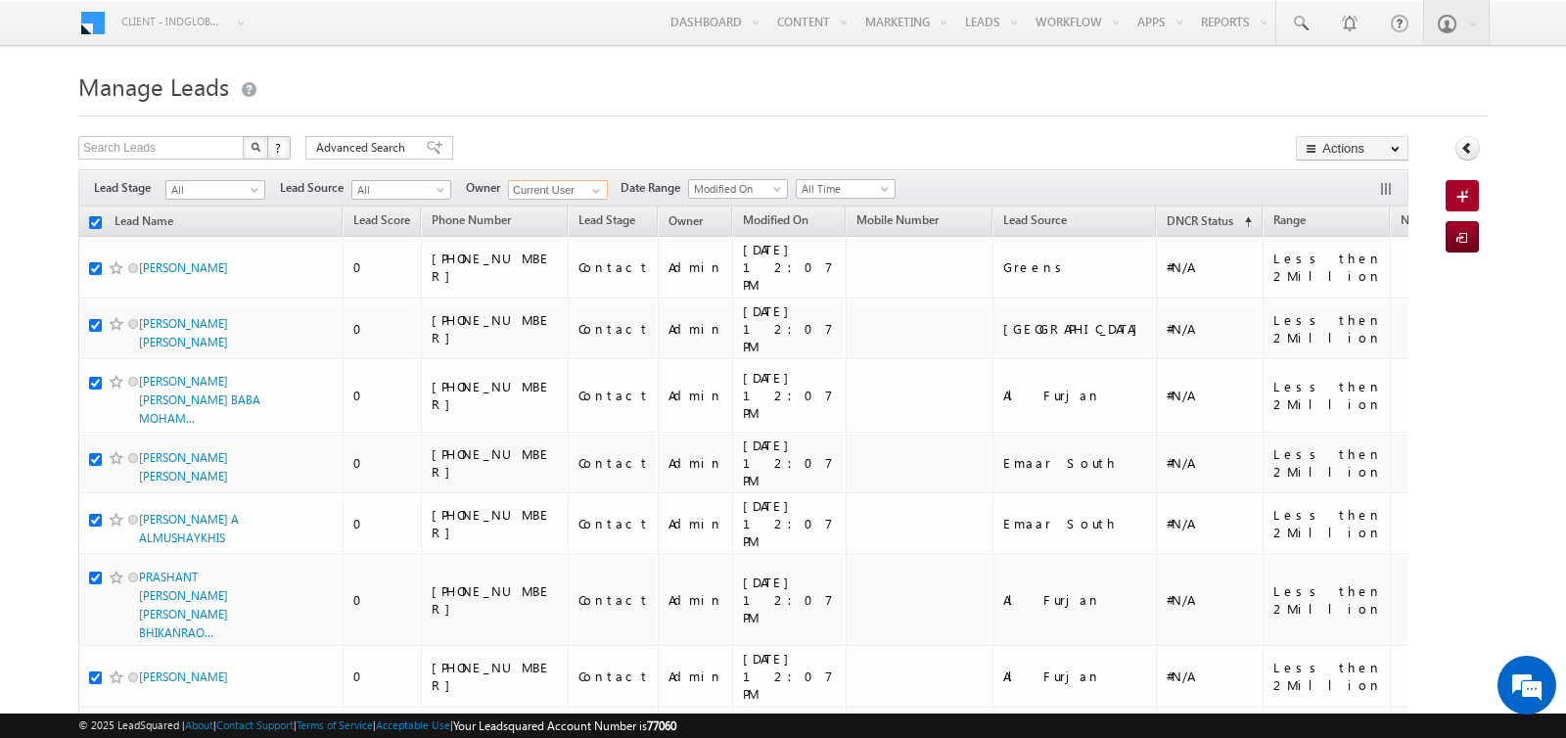
checkbox input "true"
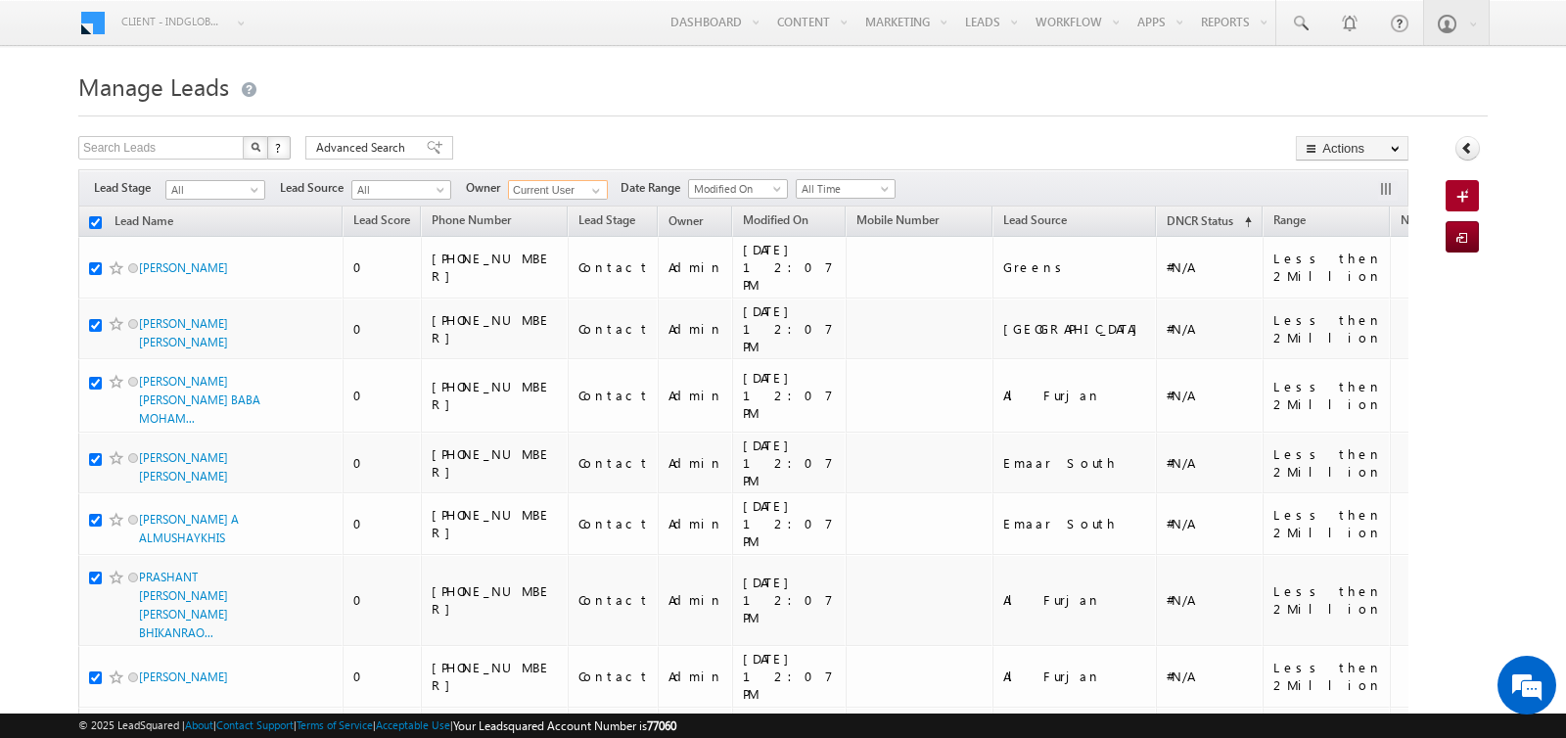
checkbox input "true"
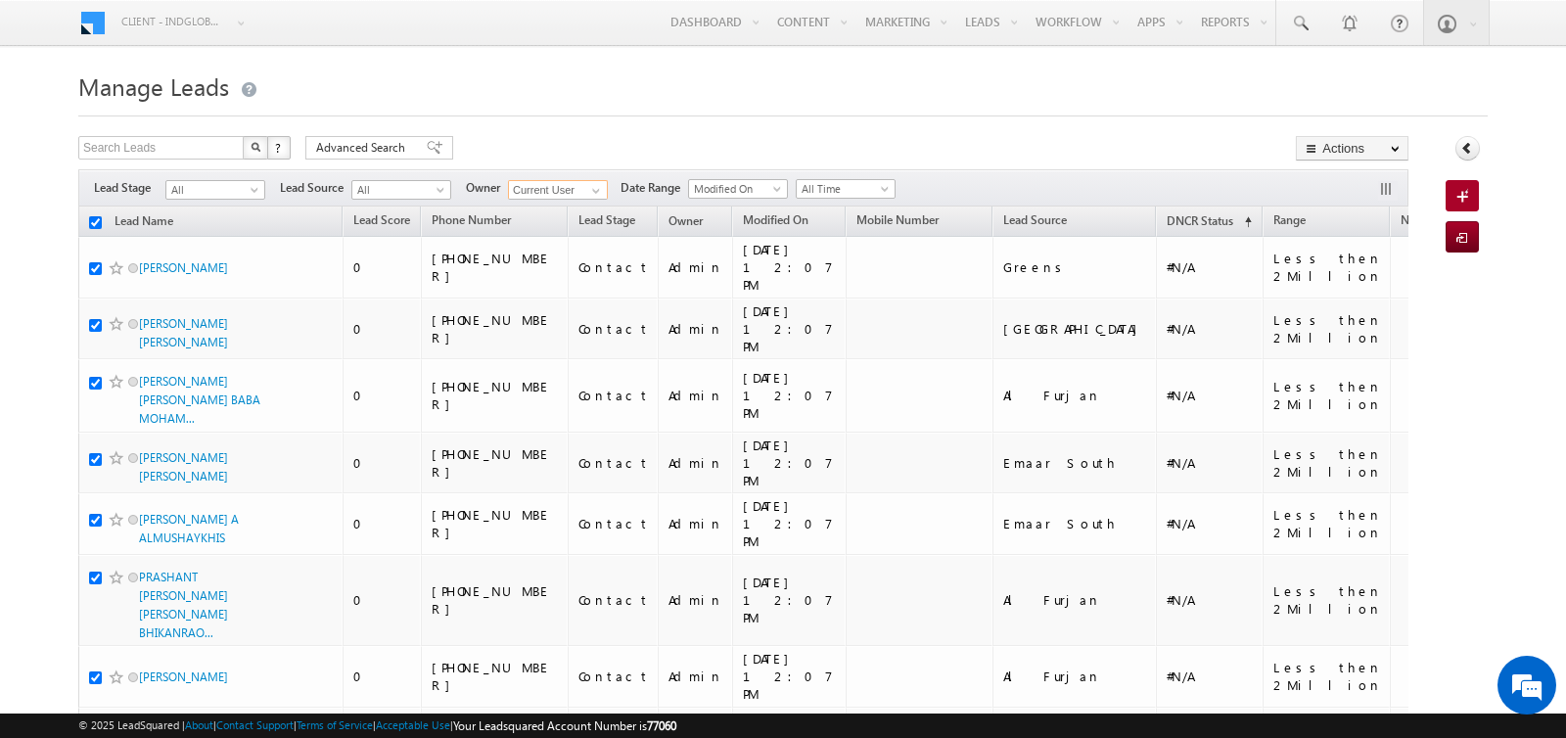
checkbox input "true"
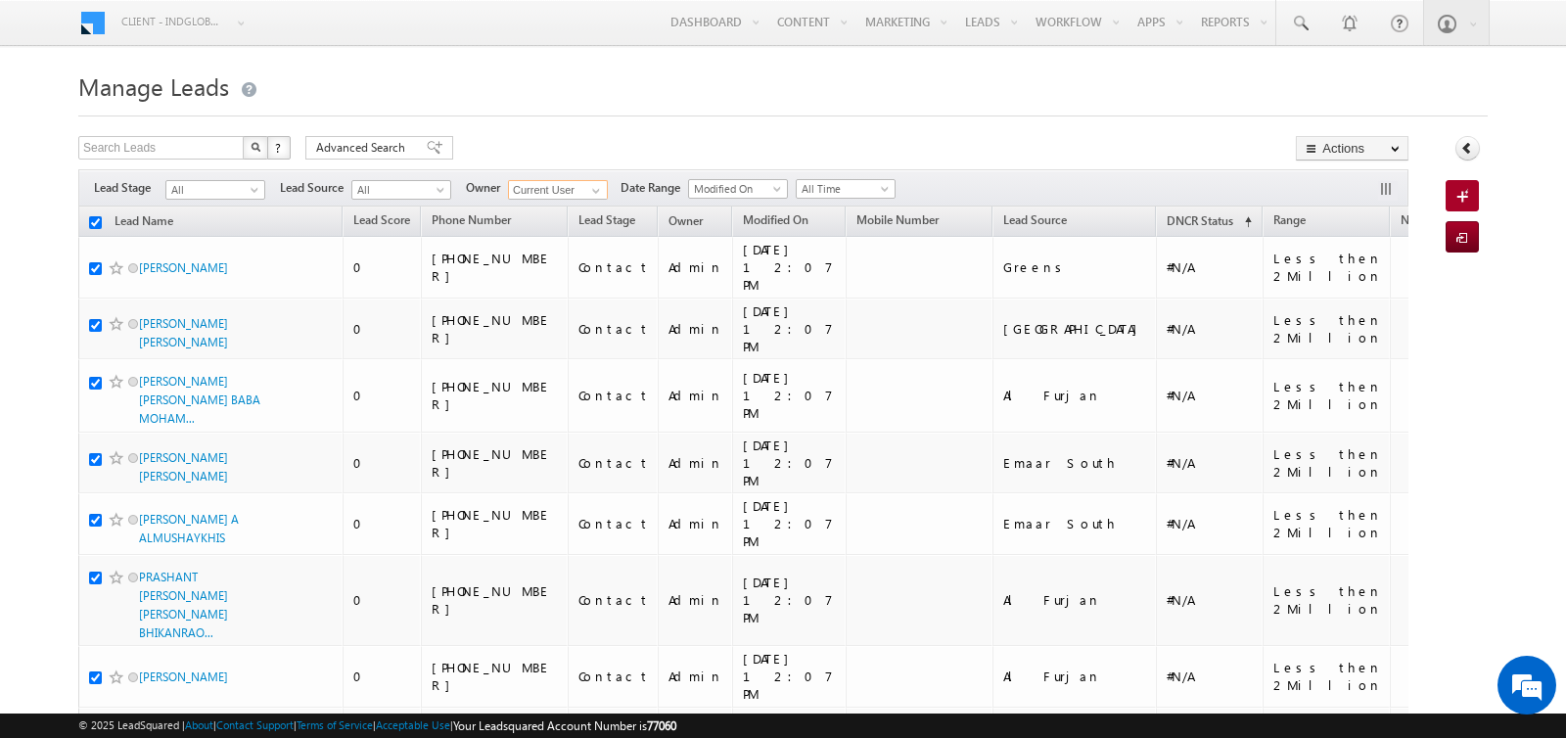
checkbox input "true"
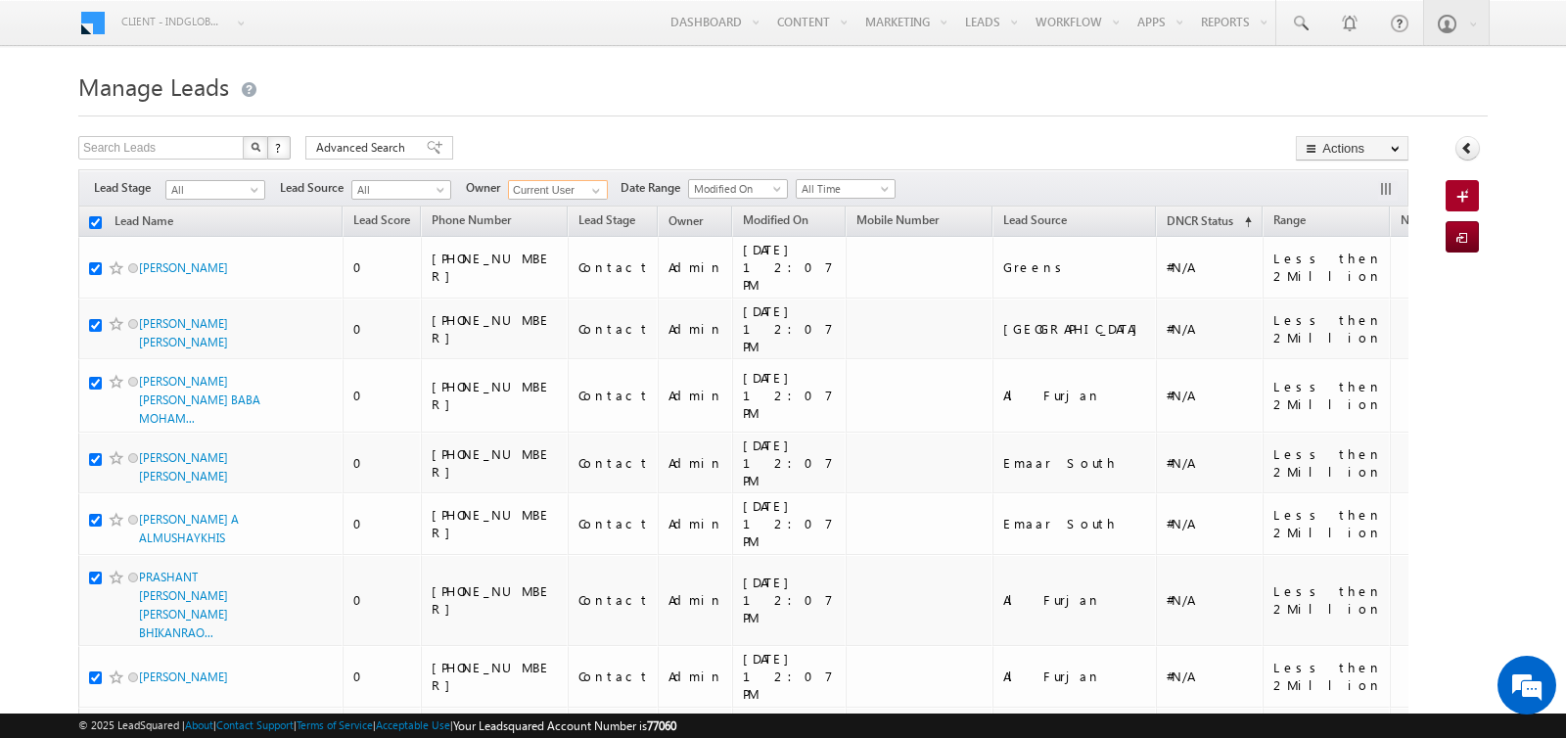
checkbox input "true"
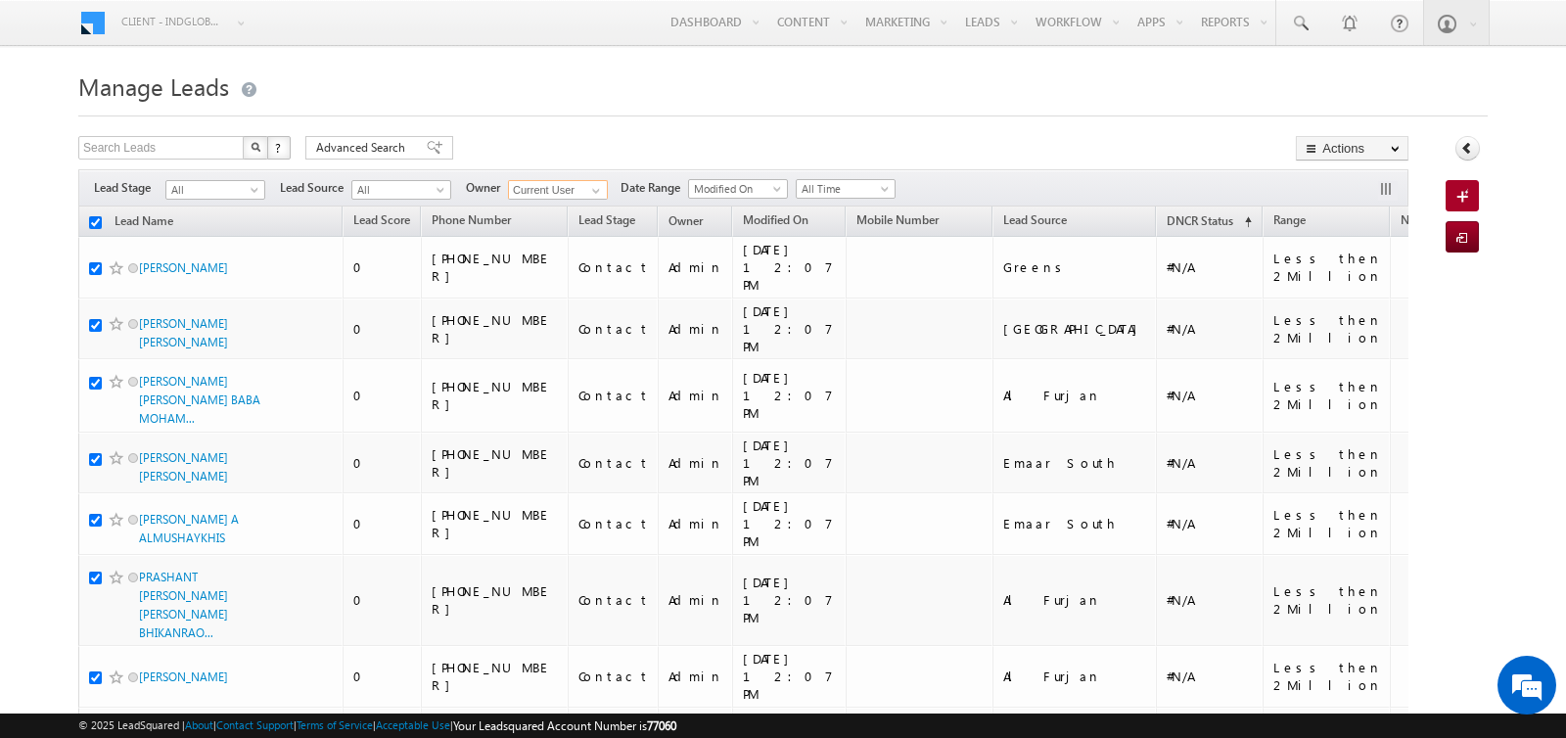
checkbox input "true"
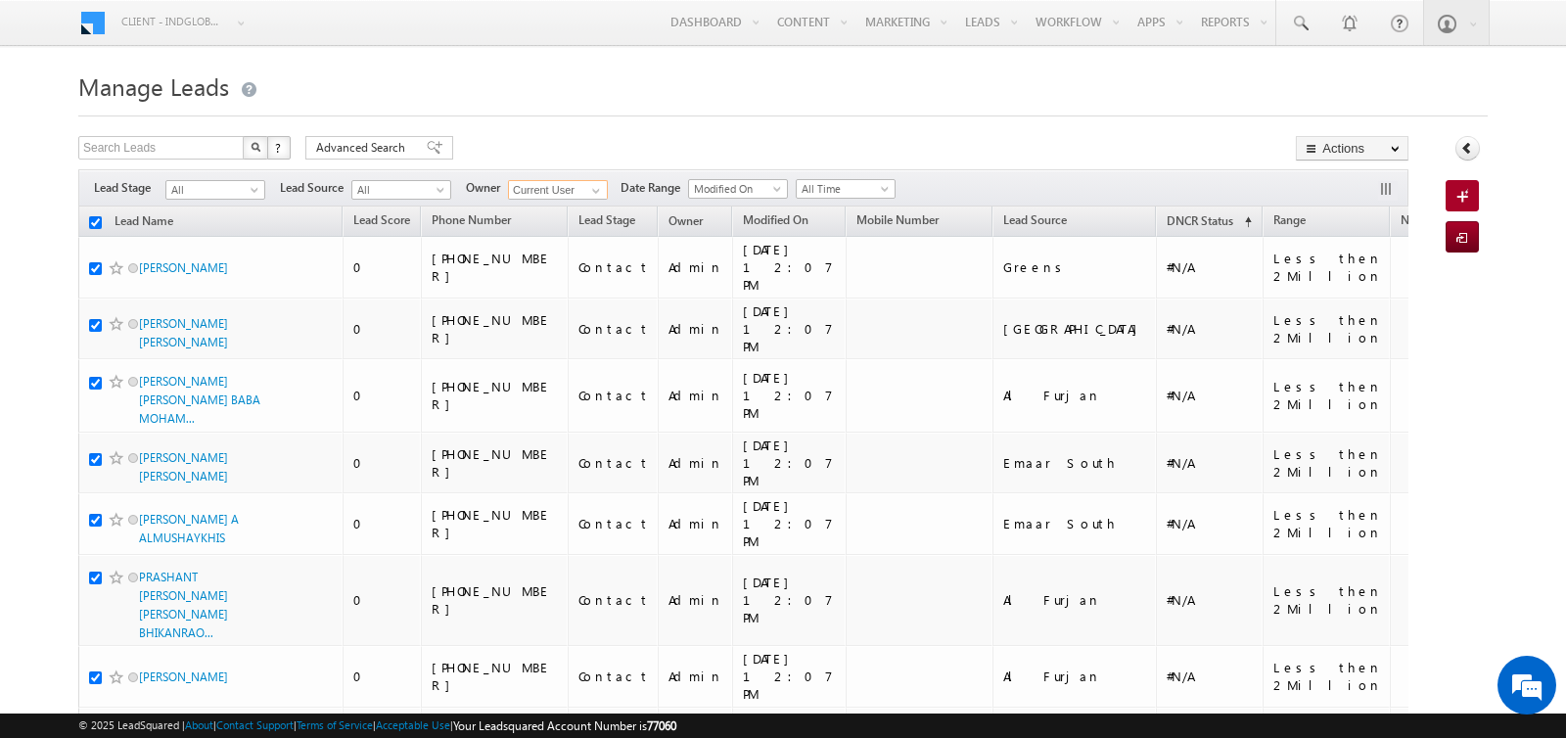
checkbox input "true"
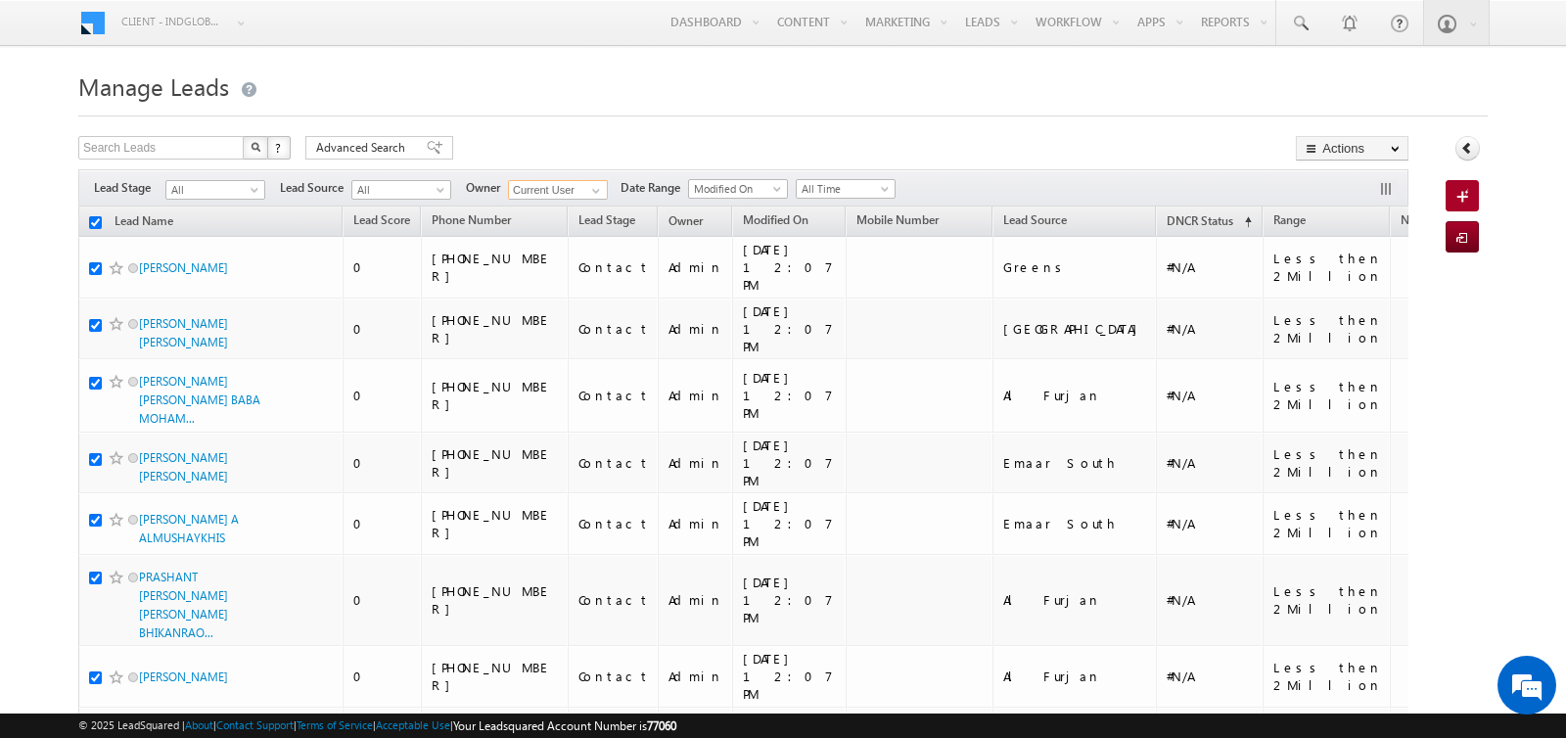
checkbox input "true"
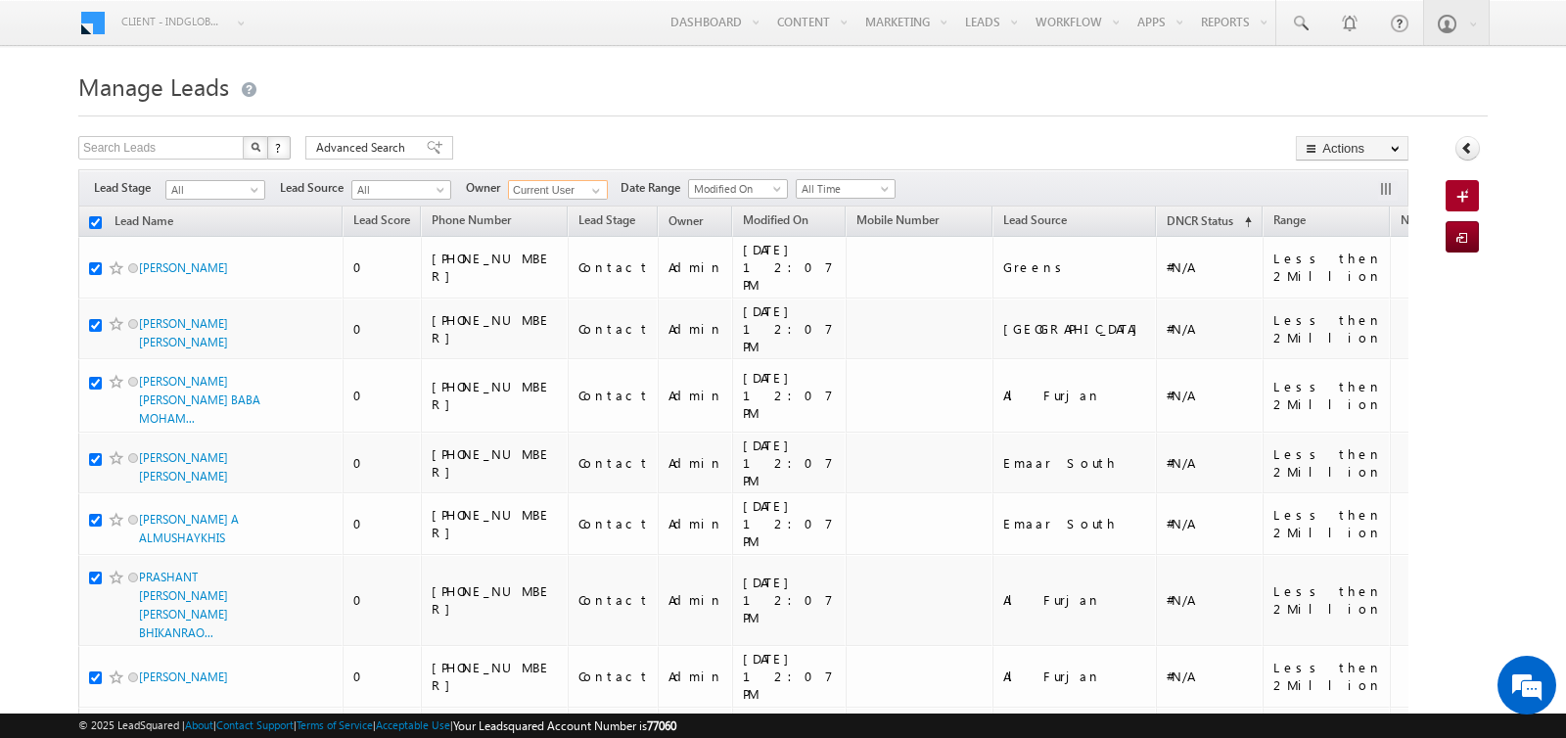
checkbox input "true"
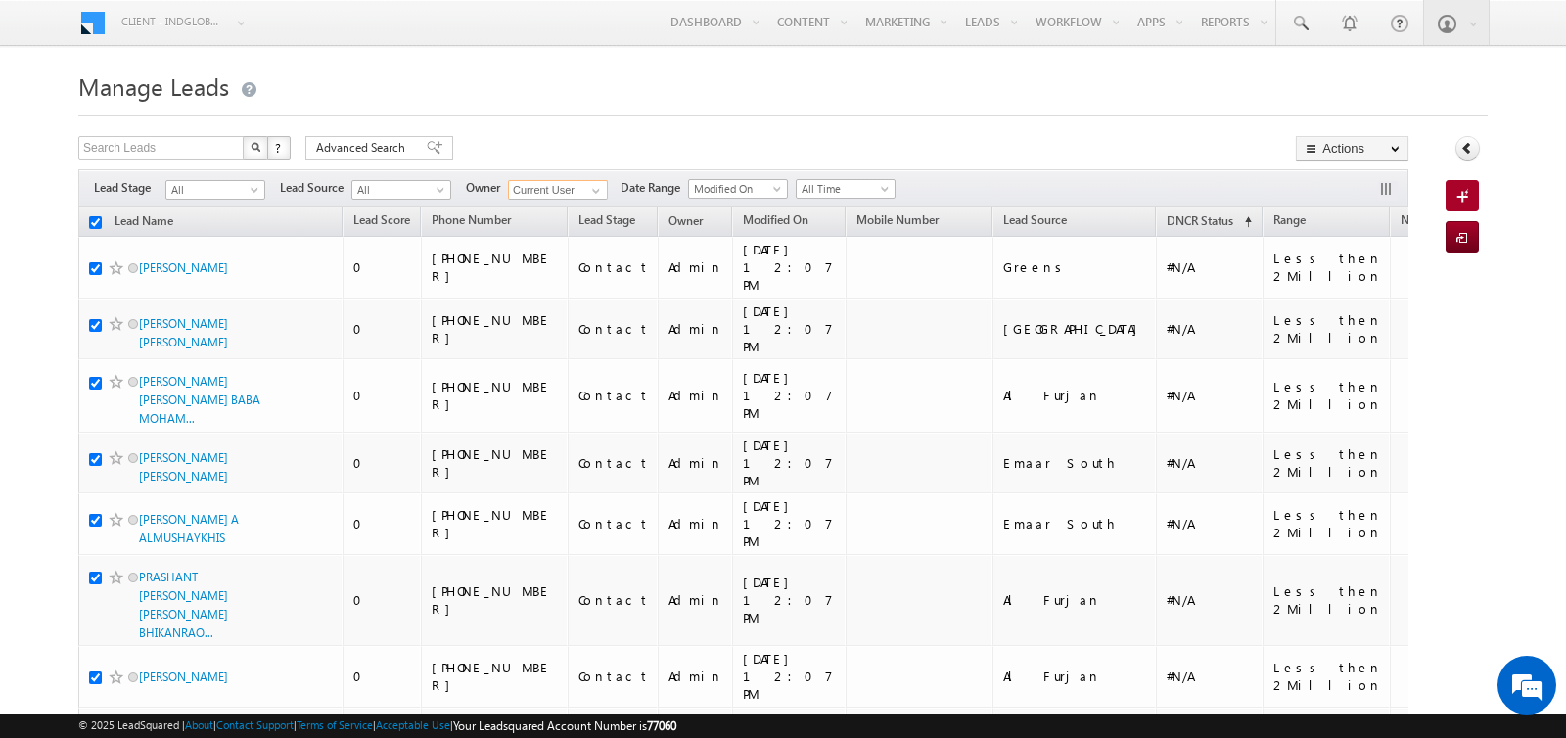
checkbox input "true"
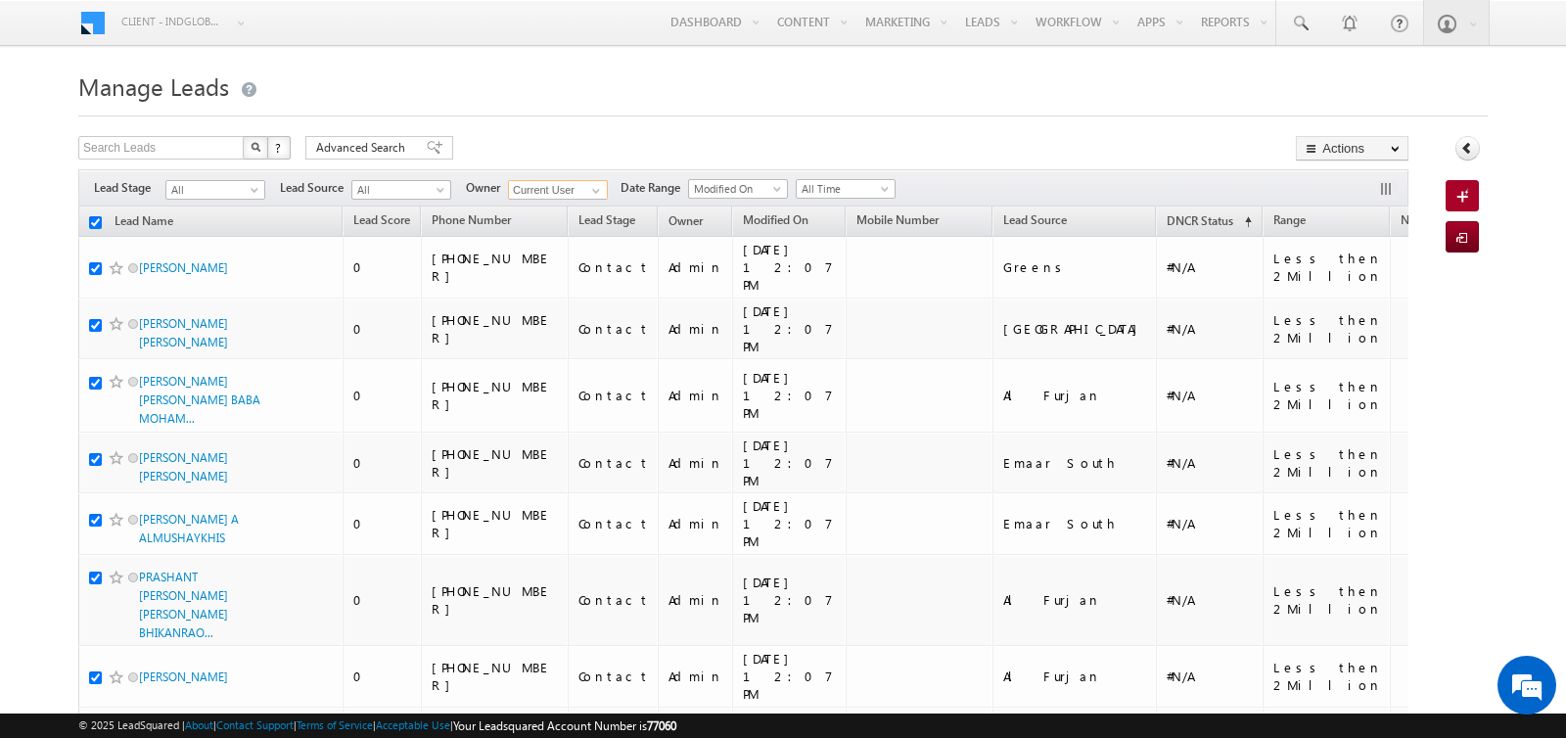
checkbox input "true"
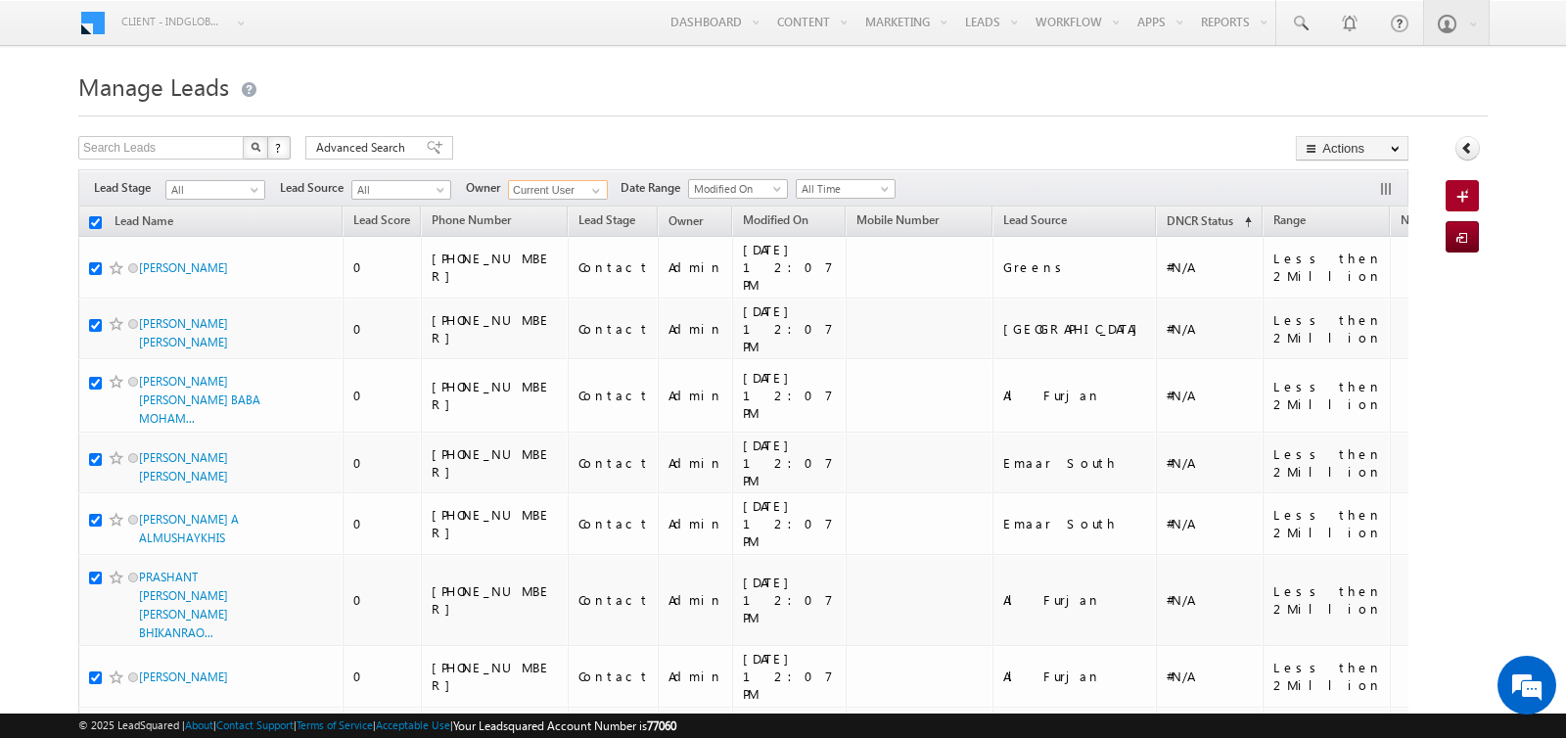
checkbox input "true"
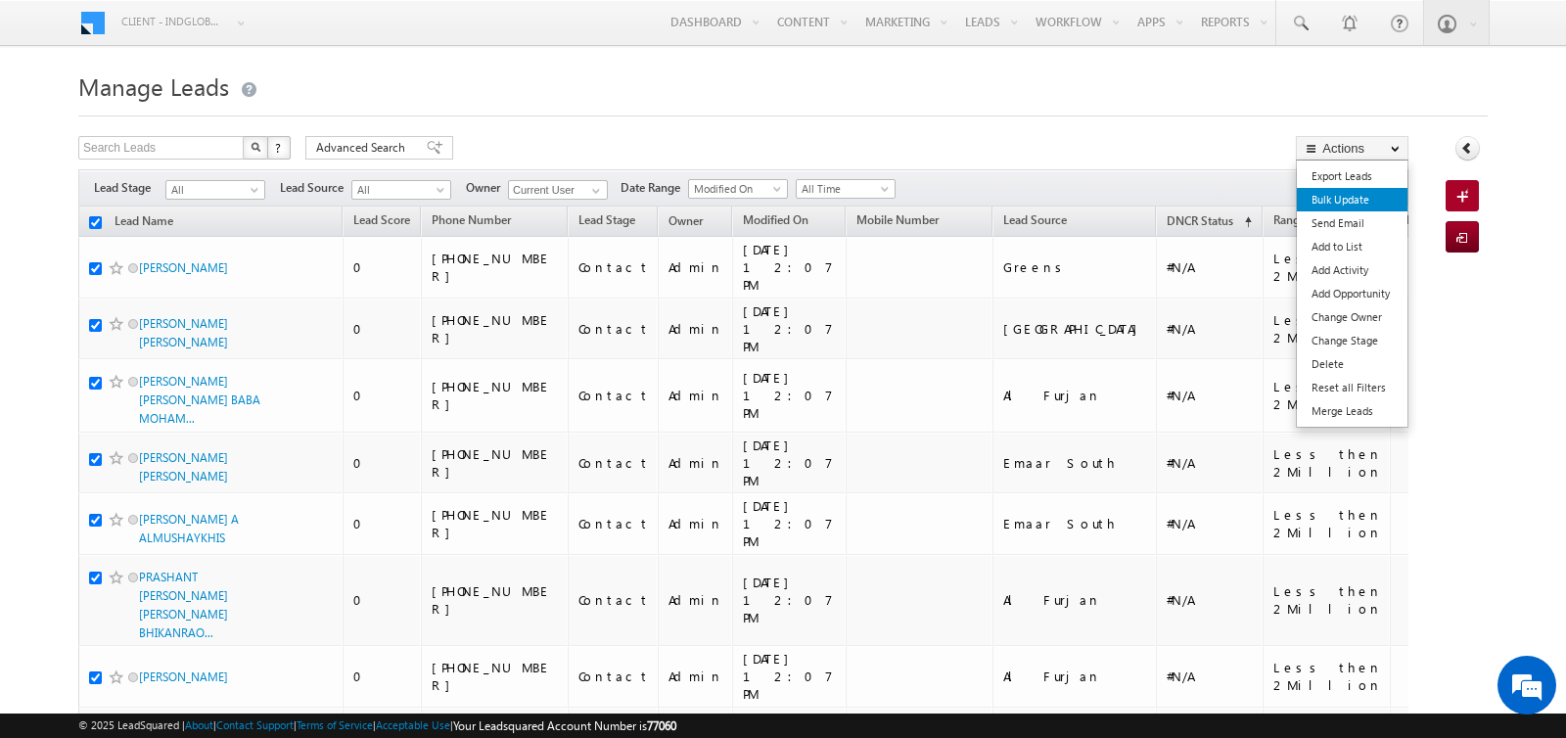
click at [1348, 200] on link "Bulk Update" at bounding box center [1352, 199] width 111 height 23
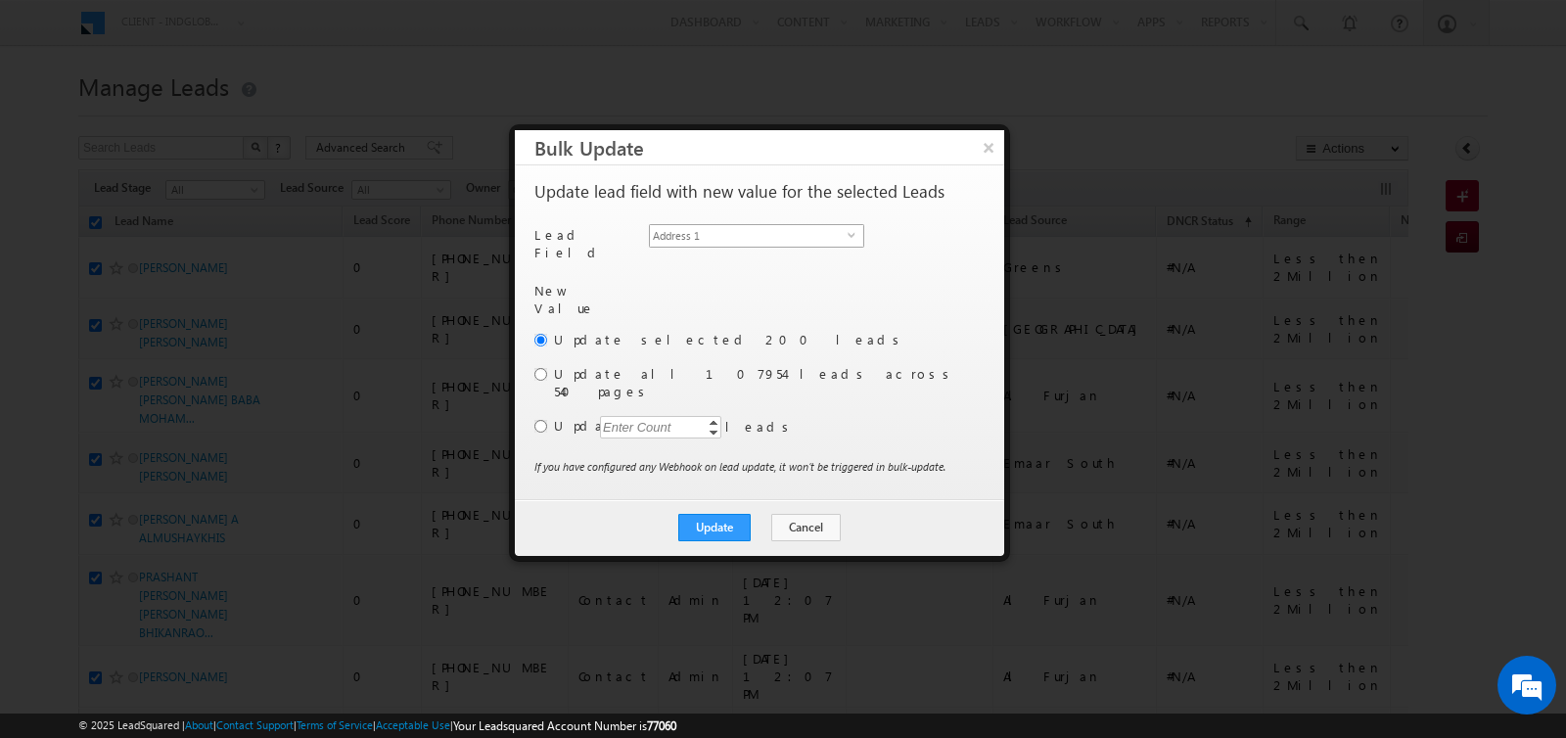
click at [806, 225] on span "Address 1" at bounding box center [749, 236] width 198 height 22
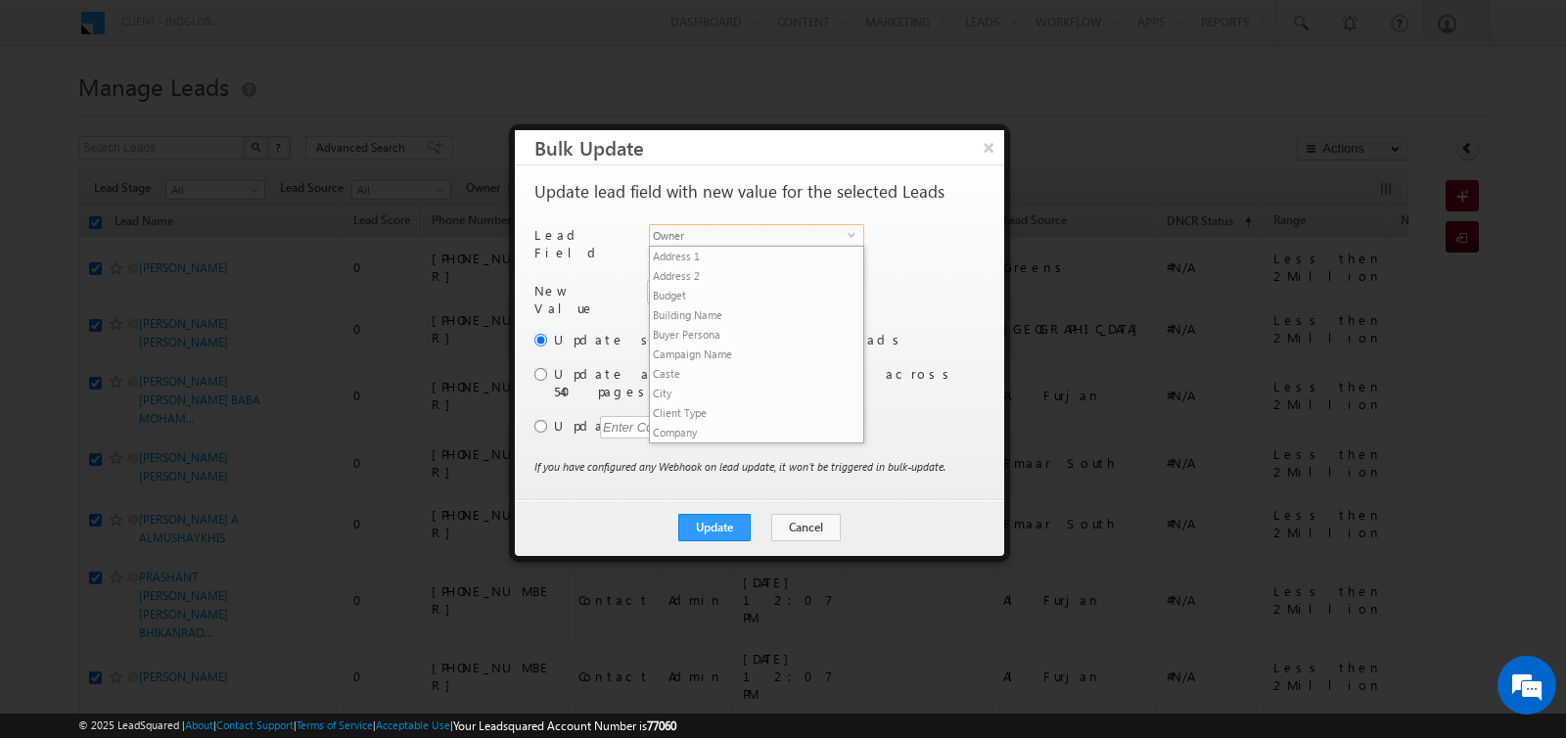
scroll to position [745, 0]
click at [706, 289] on input "Admin" at bounding box center [753, 291] width 213 height 23
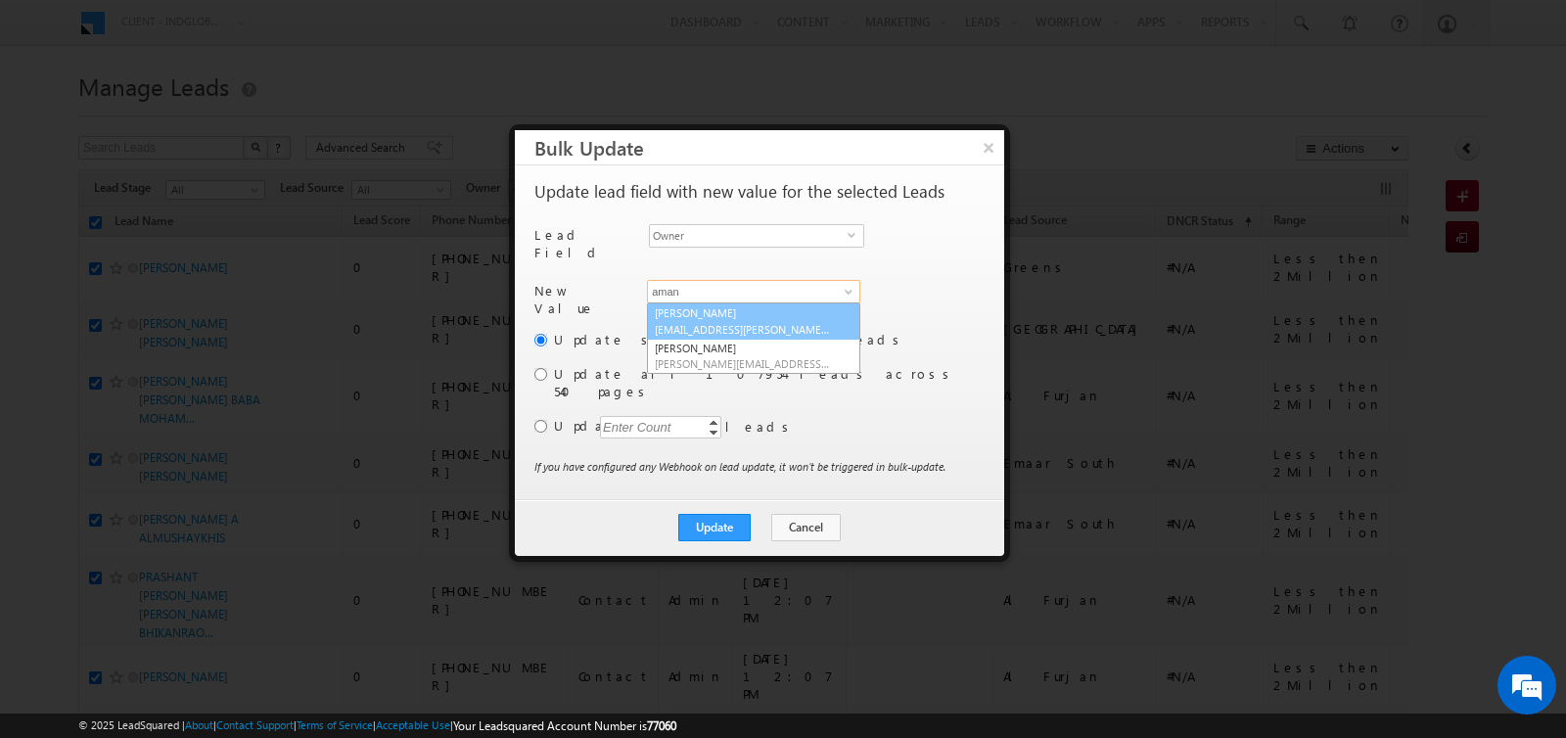
click at [690, 322] on span "[EMAIL_ADDRESS][PERSON_NAME][DOMAIN_NAME]" at bounding box center [743, 329] width 176 height 15
click at [538, 420] on input "radio" at bounding box center [541, 426] width 13 height 13
click at [622, 416] on div "Enter Count" at bounding box center [637, 427] width 74 height 23
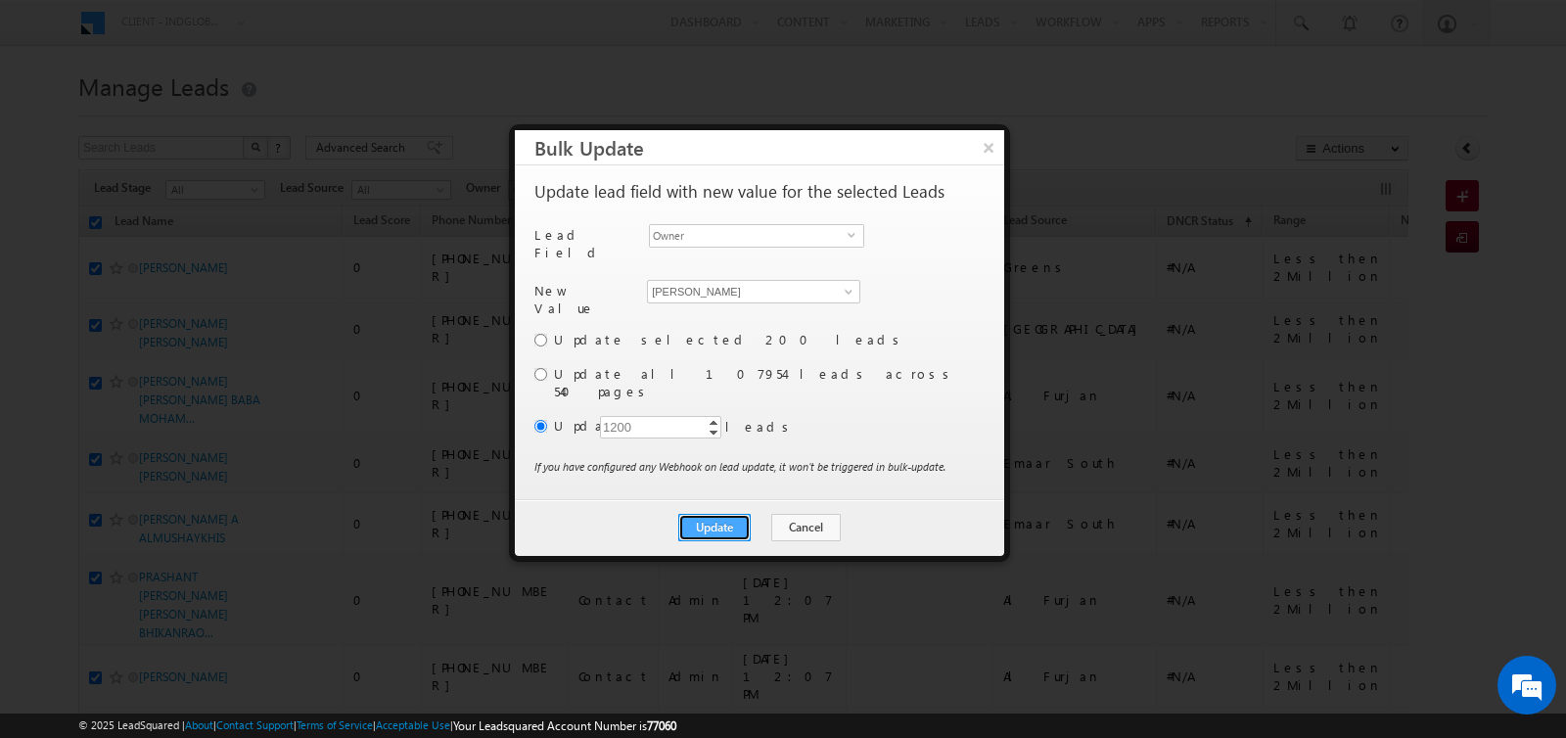
click at [703, 514] on button "Update" at bounding box center [714, 527] width 72 height 27
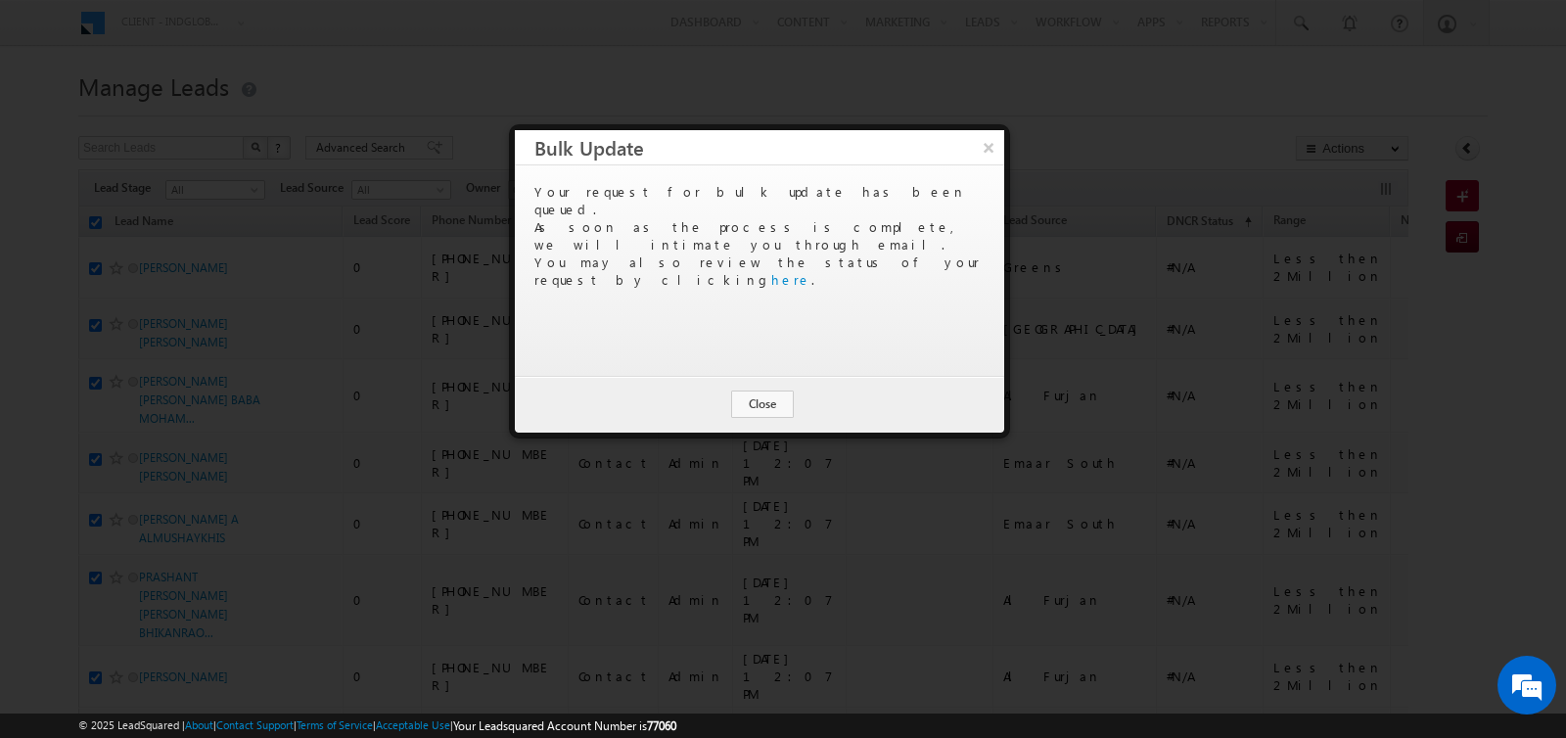
click at [768, 386] on div "Update Cancel Close" at bounding box center [759, 404] width 489 height 57
click at [766, 405] on button "Close" at bounding box center [762, 404] width 63 height 27
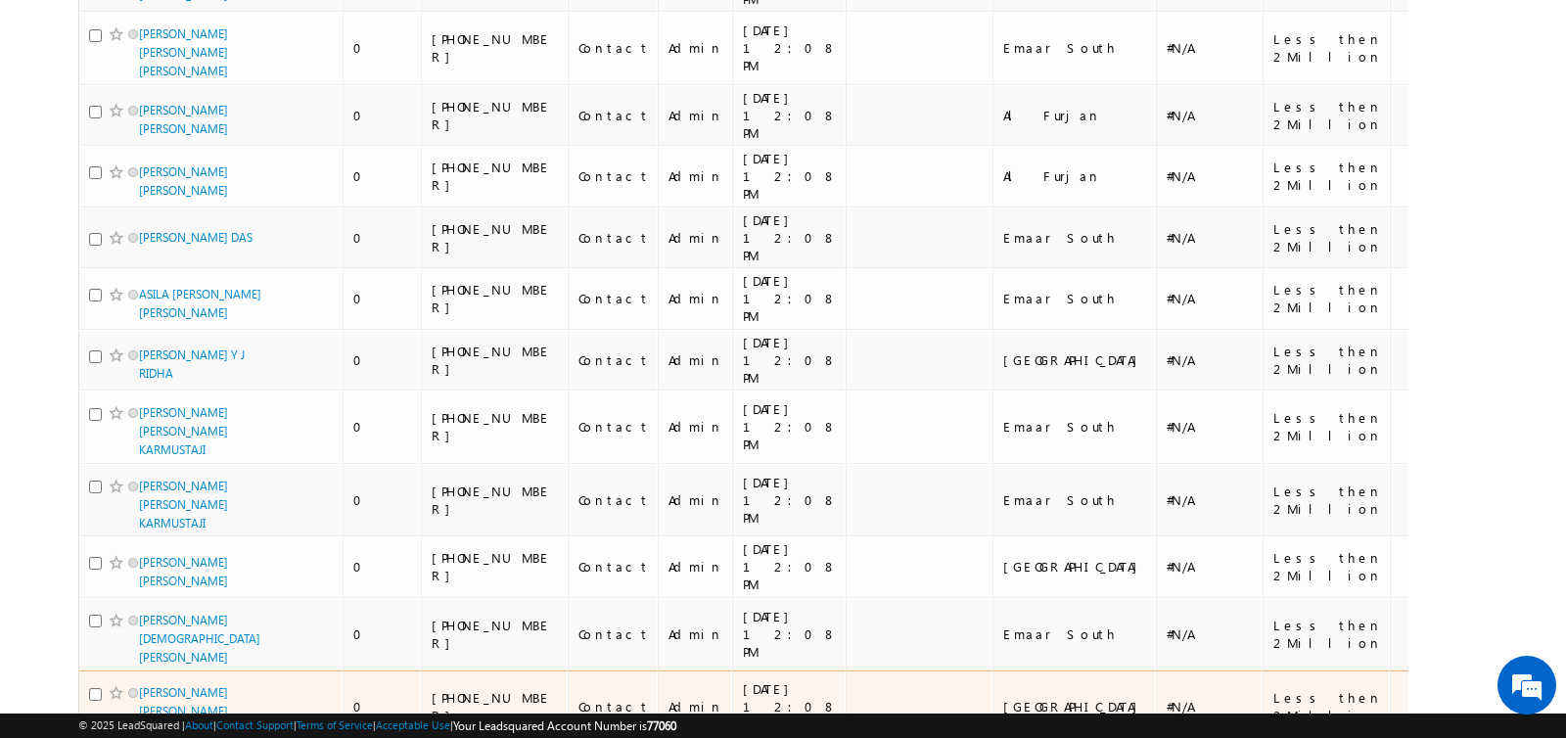
scroll to position [11961, 0]
